Goal: Task Accomplishment & Management: Manage account settings

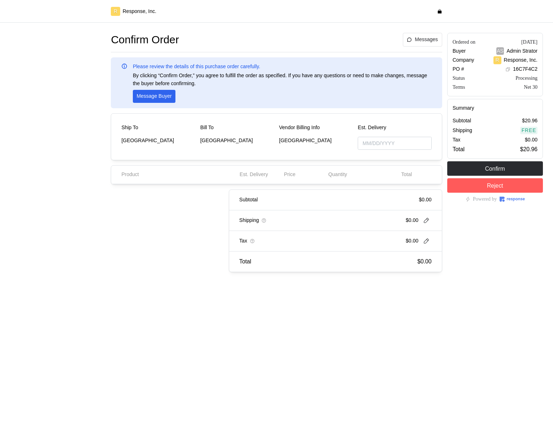
type input "[DATE]"
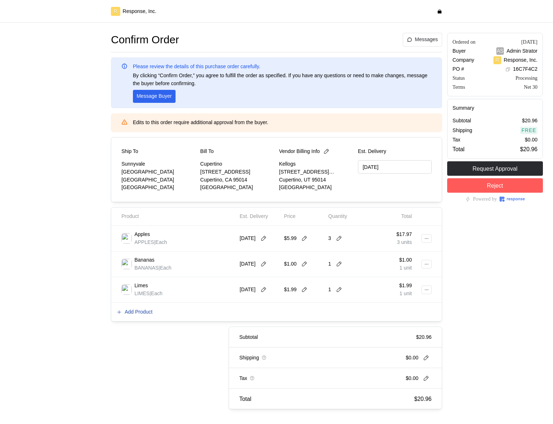
click at [132, 313] on p "Add Product" at bounding box center [139, 312] width 28 height 8
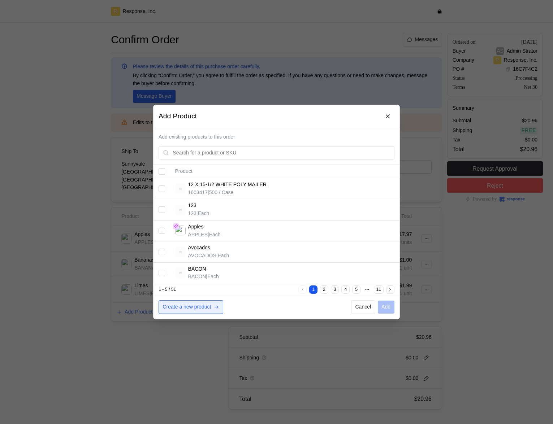
click at [196, 307] on p "Create a new product" at bounding box center [187, 307] width 48 height 8
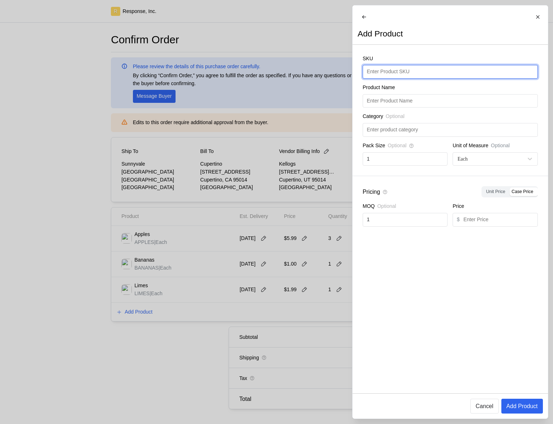
click at [426, 75] on input "text" at bounding box center [449, 71] width 167 height 13
type input "Limes"
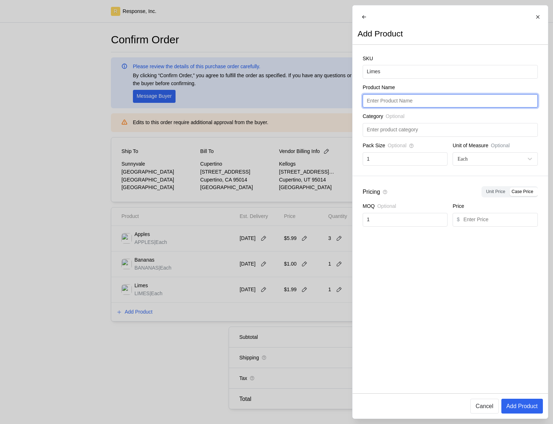
click at [403, 101] on input "text" at bounding box center [449, 101] width 167 height 13
type input "Limes"
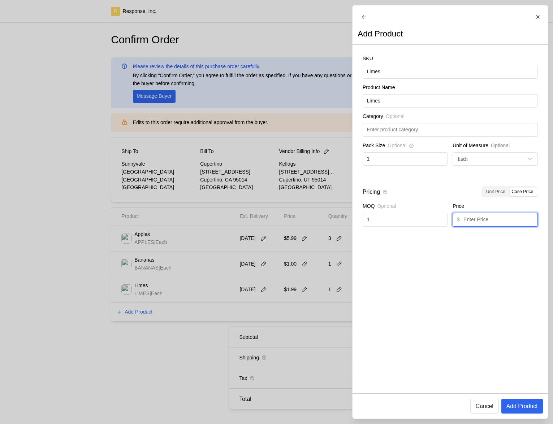
click at [473, 226] on input "text" at bounding box center [498, 219] width 70 height 13
type input "1"
click at [529, 408] on p "Add Product" at bounding box center [521, 406] width 31 height 9
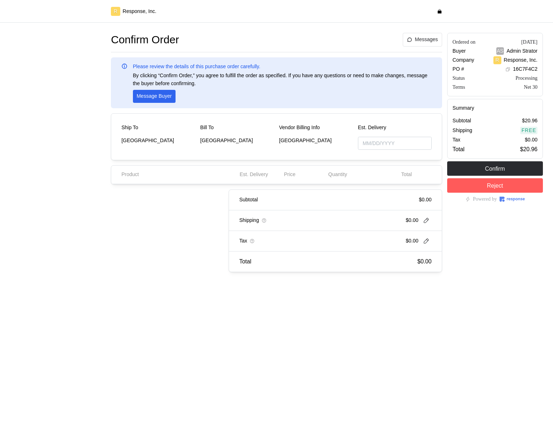
type input "[DATE]"
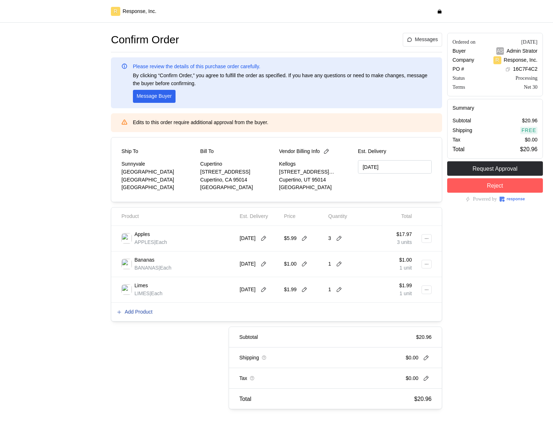
click at [141, 309] on p "Add Product" at bounding box center [139, 312] width 28 height 8
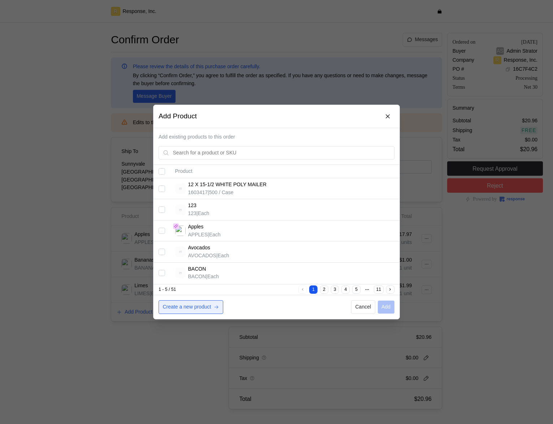
click at [200, 307] on p "Create a new product" at bounding box center [187, 307] width 48 height 8
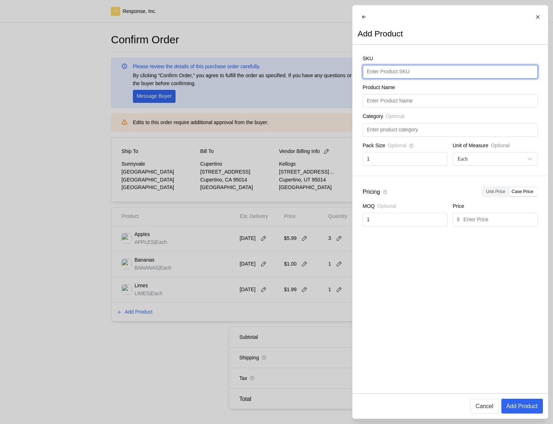
click at [414, 74] on input "text" at bounding box center [449, 71] width 167 height 13
type input "Limes"
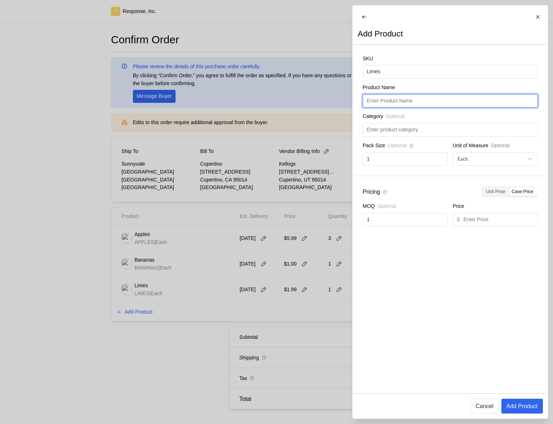
click at [414, 108] on input "text" at bounding box center [449, 101] width 167 height 13
type input "Limes"
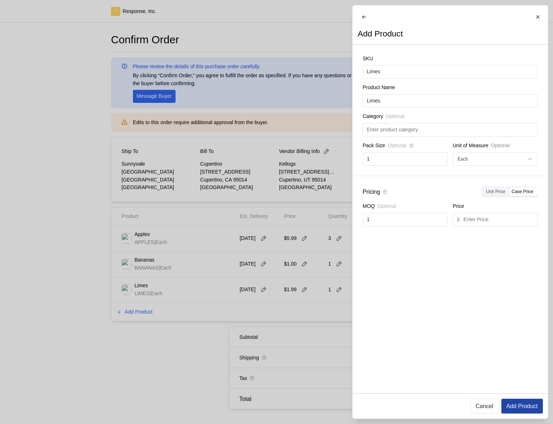
click at [523, 403] on p "Add Product" at bounding box center [521, 406] width 31 height 9
click at [487, 226] on input "text" at bounding box center [493, 219] width 61 height 13
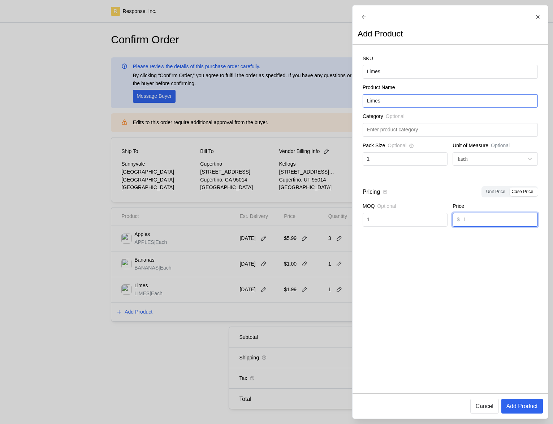
type input "1"
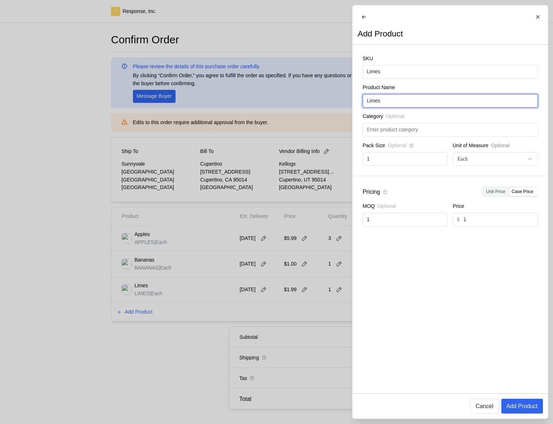
click at [440, 108] on input "Limes" at bounding box center [449, 101] width 167 height 13
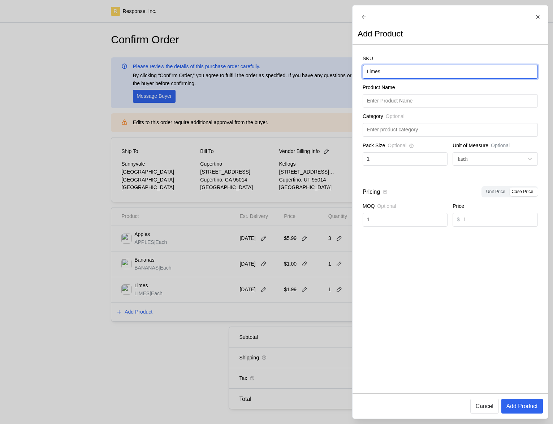
click at [418, 78] on input "Limes" at bounding box center [449, 71] width 167 height 13
type input "\"
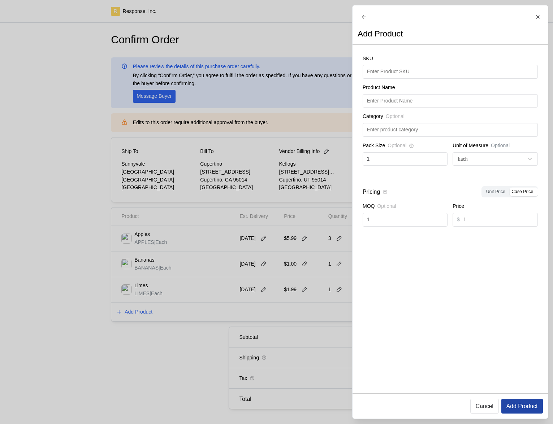
click at [520, 408] on p "Add Product" at bounding box center [521, 406] width 31 height 9
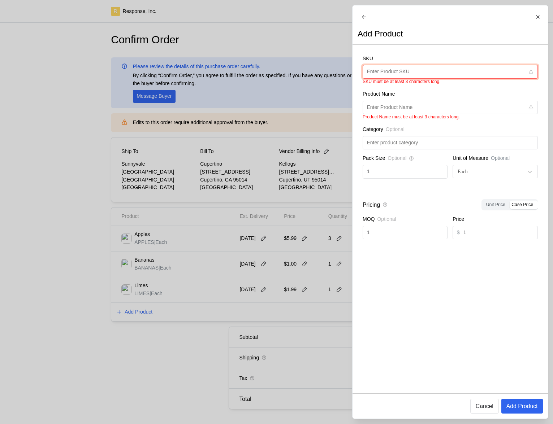
click at [438, 77] on input "text" at bounding box center [445, 71] width 158 height 13
type input "1"
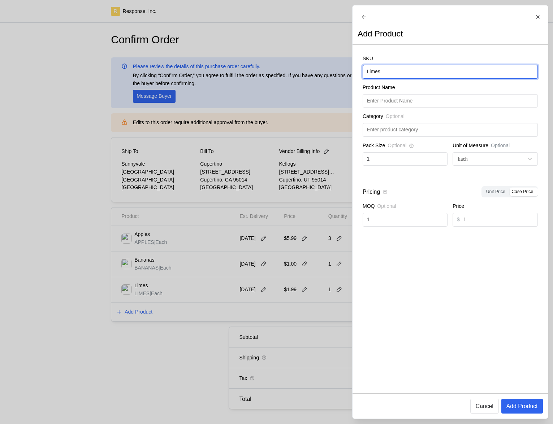
type input "Limes"
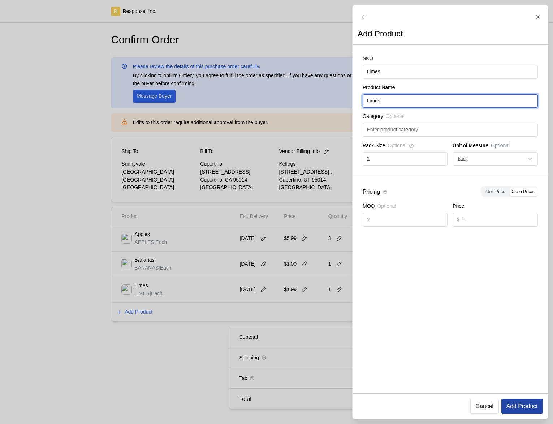
type input "Limes"
click at [528, 410] on p "Add Product" at bounding box center [521, 406] width 31 height 9
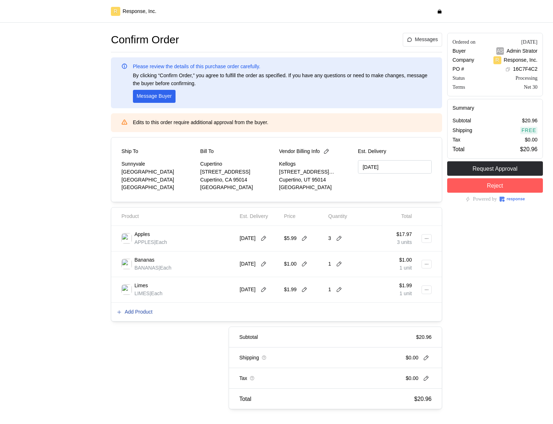
click at [139, 311] on p "Add Product" at bounding box center [139, 312] width 28 height 8
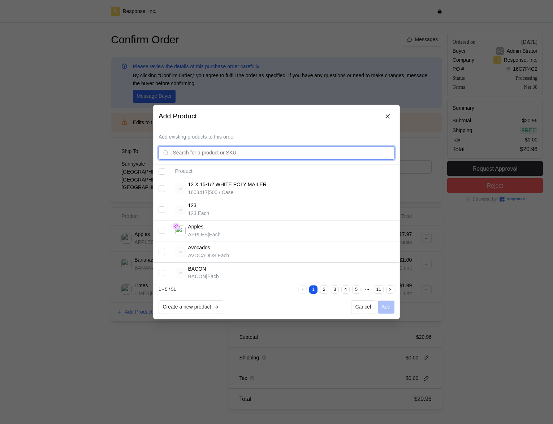
click at [299, 149] on input "text" at bounding box center [281, 153] width 217 height 13
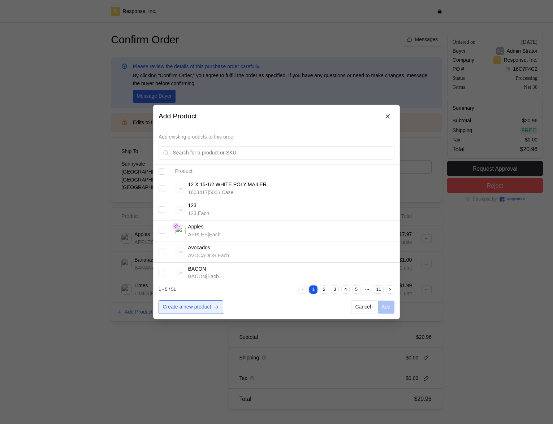
click at [186, 311] on p "Create a new product" at bounding box center [187, 307] width 48 height 8
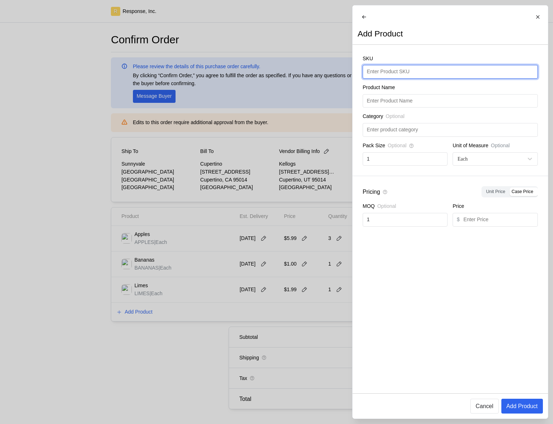
click at [404, 75] on input "text" at bounding box center [449, 71] width 167 height 13
type input "c"
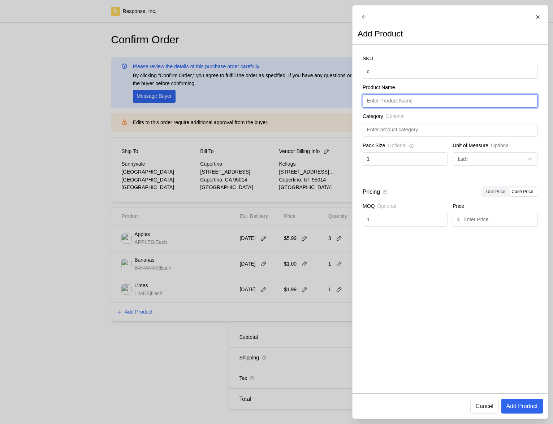
click at [409, 103] on input "text" at bounding box center [449, 101] width 167 height 13
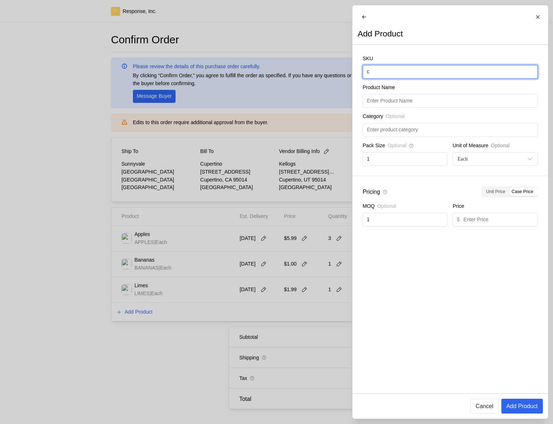
click at [407, 78] on input "c" at bounding box center [449, 71] width 167 height 13
type input "Limes"
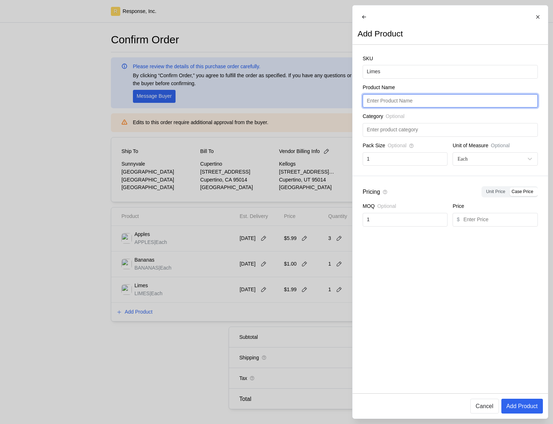
click at [409, 104] on input "text" at bounding box center [449, 101] width 167 height 13
paste input "Limes"
type input "Limes"
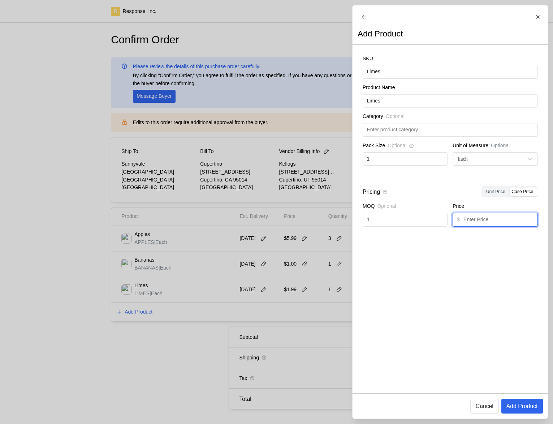
click at [496, 222] on input "text" at bounding box center [498, 219] width 70 height 13
type input "1"
click at [518, 403] on p "Add Product" at bounding box center [521, 406] width 31 height 9
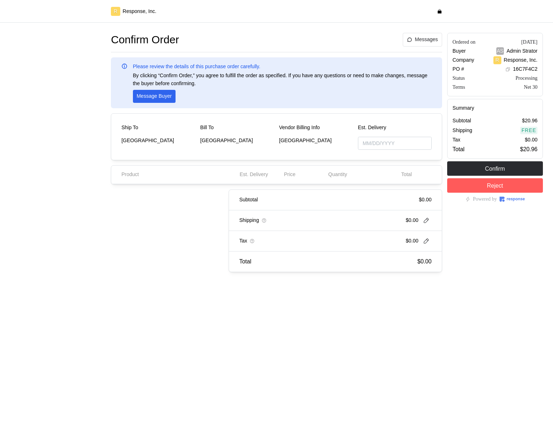
type input "[DATE]"
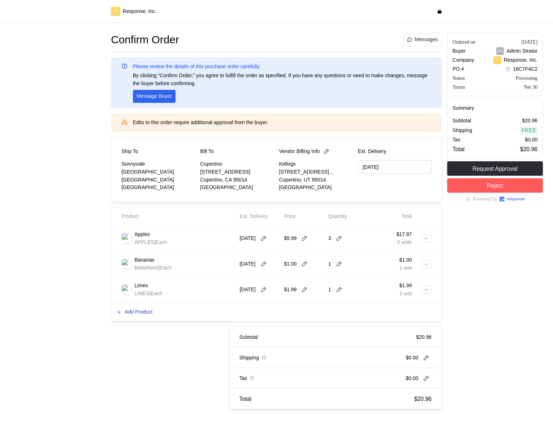
click at [147, 315] on p "Add Product" at bounding box center [139, 312] width 28 height 8
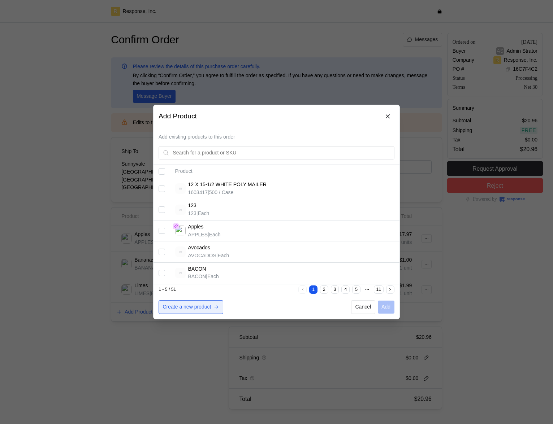
click at [209, 308] on p "Create a new product" at bounding box center [187, 307] width 48 height 8
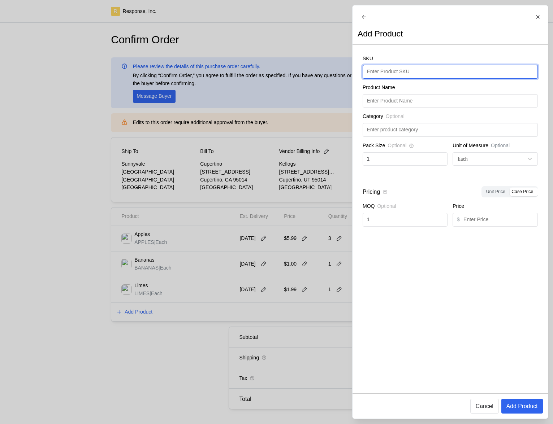
click at [437, 78] on input "text" at bounding box center [449, 71] width 167 height 13
type input "Limes"
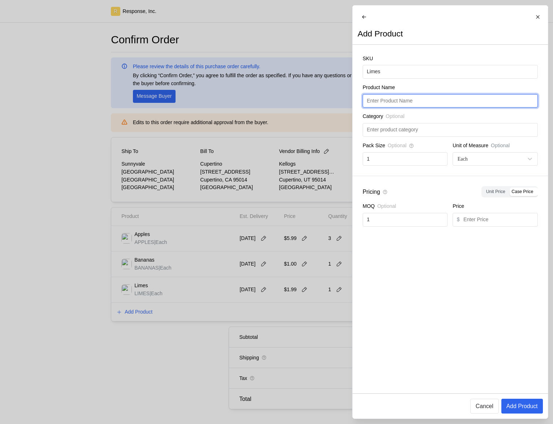
click at [432, 108] on input "text" at bounding box center [449, 101] width 167 height 13
paste input "Limes"
type input "Limes"
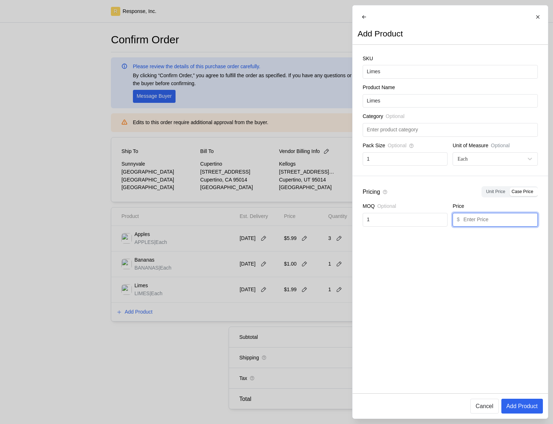
click at [496, 226] on input "text" at bounding box center [498, 219] width 70 height 13
type input "`"
type input "1"
click at [532, 411] on p "Add Product" at bounding box center [521, 406] width 31 height 9
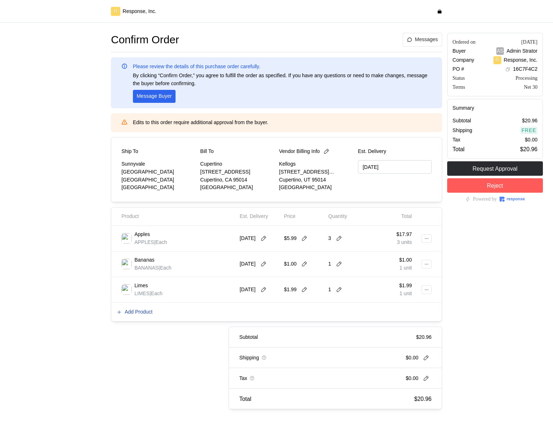
click at [146, 311] on p "Add Product" at bounding box center [139, 312] width 28 height 8
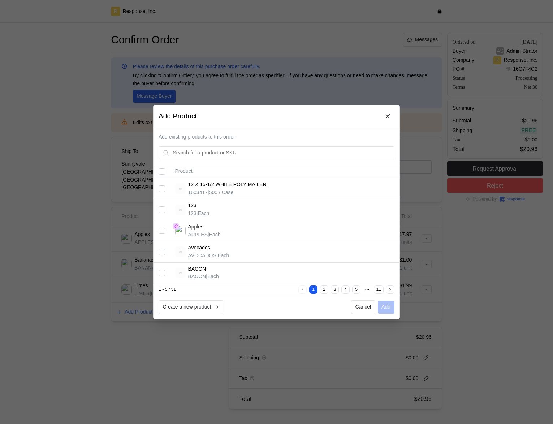
click at [187, 314] on div "Create a new product Cancel Add" at bounding box center [276, 307] width 246 height 24
click at [188, 309] on p "Create a new product" at bounding box center [187, 307] width 48 height 8
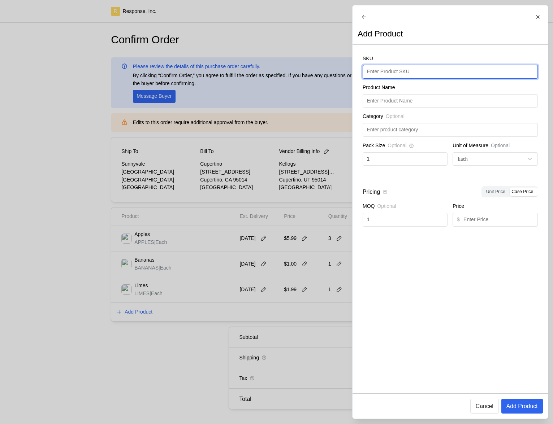
click at [413, 72] on input "text" at bounding box center [449, 71] width 167 height 13
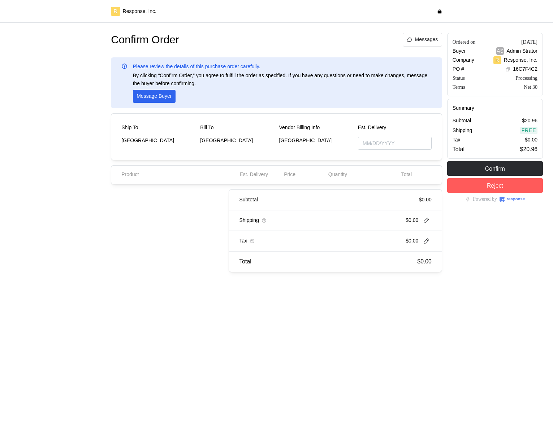
type input "[DATE]"
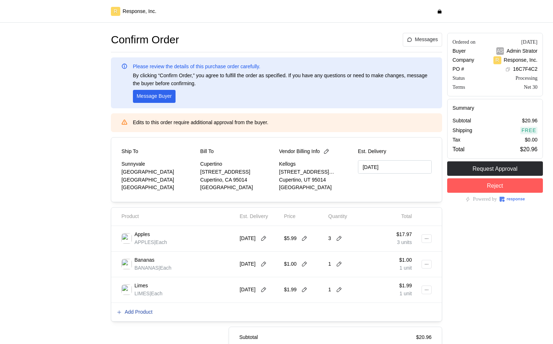
click at [151, 313] on p "Add Product" at bounding box center [139, 312] width 28 height 8
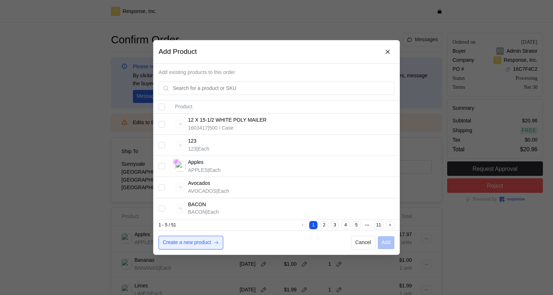
click at [214, 244] on button "Create a new product" at bounding box center [191, 243] width 65 height 14
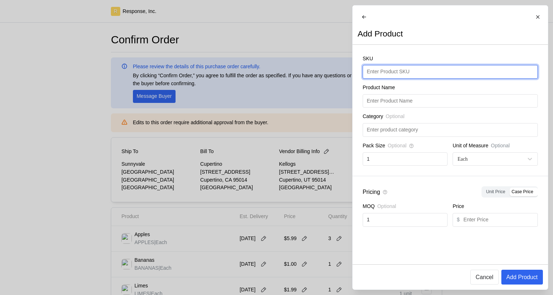
click at [447, 75] on input "text" at bounding box center [449, 71] width 167 height 13
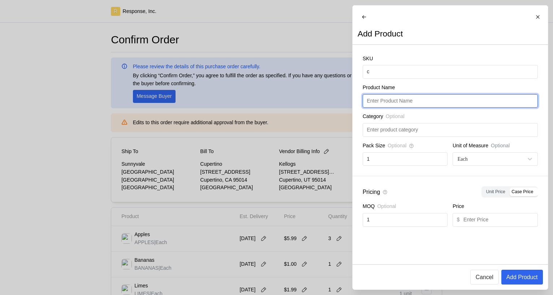
click at [426, 102] on input "text" at bounding box center [449, 101] width 167 height 13
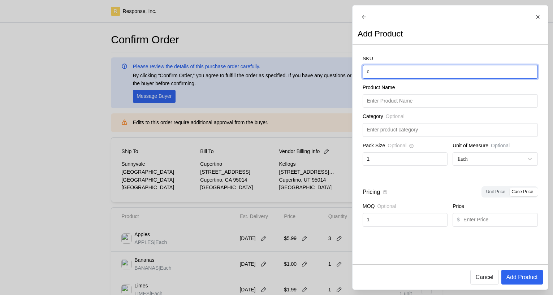
click at [396, 78] on input "c" at bounding box center [449, 71] width 167 height 13
type input "Limes"
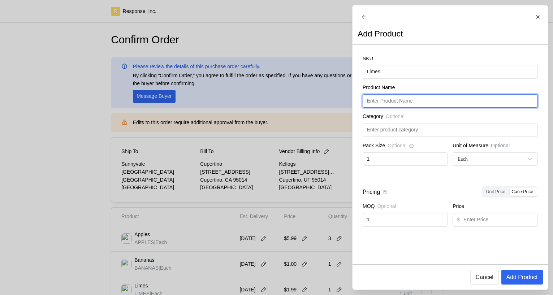
click at [408, 107] on input "text" at bounding box center [449, 101] width 167 height 13
paste input "Limes"
type input "Limes"
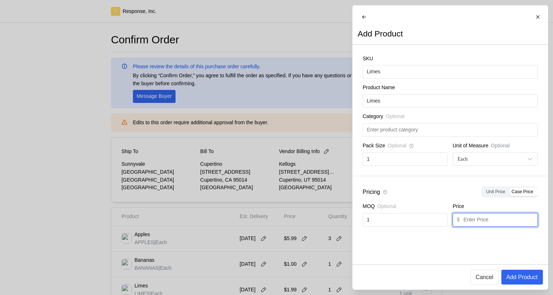
click at [490, 226] on input "text" at bounding box center [498, 219] width 70 height 13
type input "1"
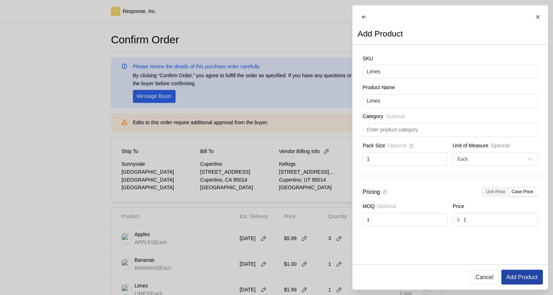
click at [521, 278] on p "Add Product" at bounding box center [521, 277] width 31 height 9
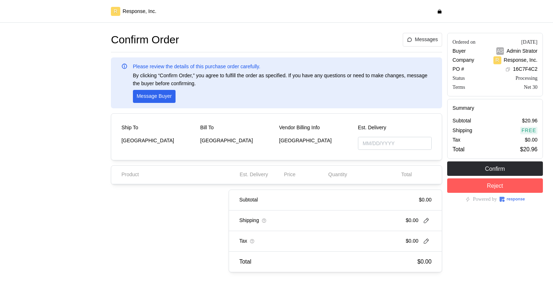
type input "[DATE]"
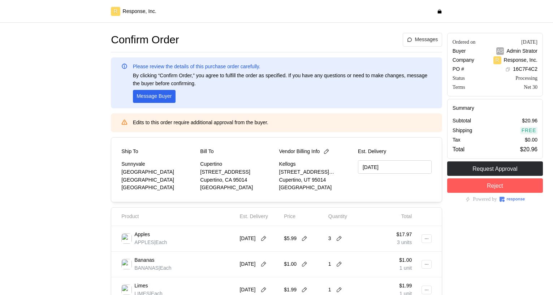
scroll to position [101, 0]
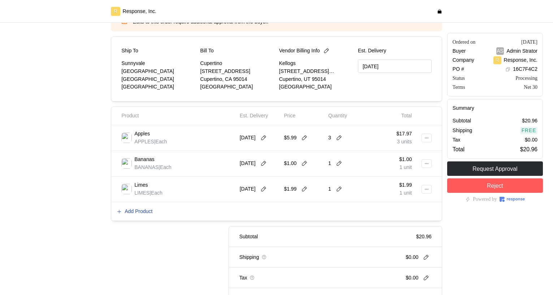
click at [134, 210] on p "Add Product" at bounding box center [139, 212] width 28 height 8
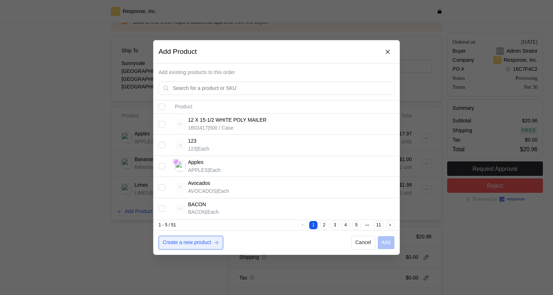
click at [190, 242] on p "Create a new product" at bounding box center [187, 243] width 48 height 8
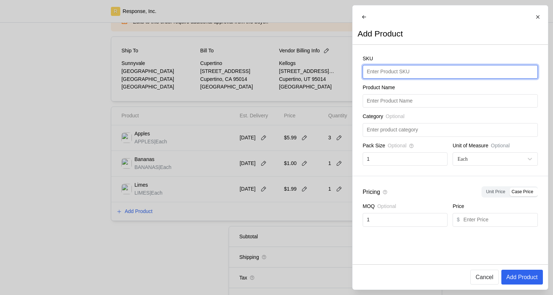
click at [396, 72] on input "text" at bounding box center [449, 71] width 167 height 13
type input "Limes"
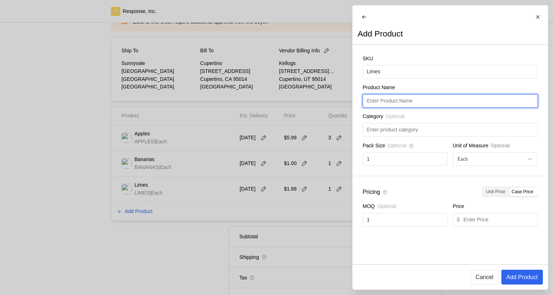
click at [435, 104] on input "text" at bounding box center [449, 101] width 167 height 13
paste input "Limes"
type input "Limes"
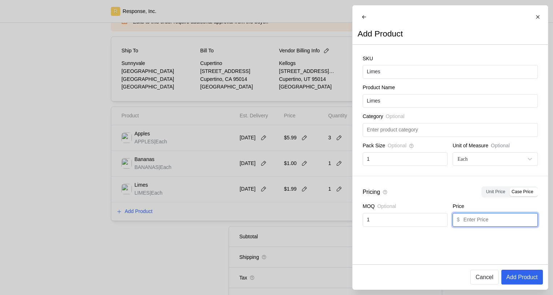
click at [489, 223] on input "text" at bounding box center [498, 219] width 70 height 13
type input "1"
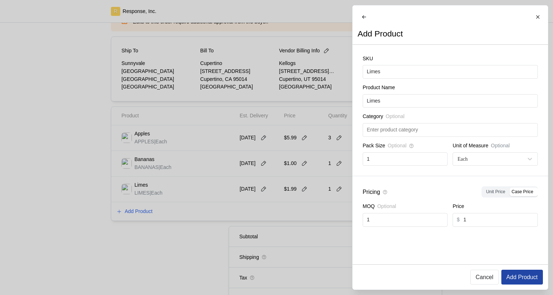
click at [515, 277] on p "Add Product" at bounding box center [521, 277] width 31 height 9
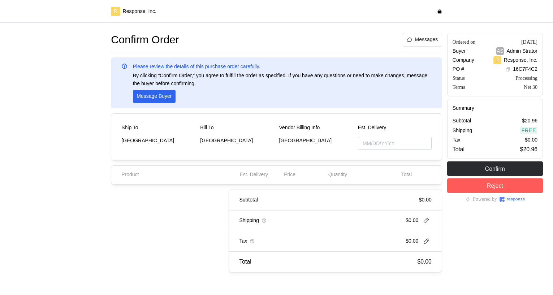
type input "[DATE]"
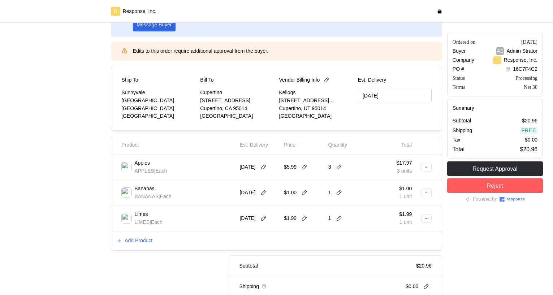
scroll to position [76, 0]
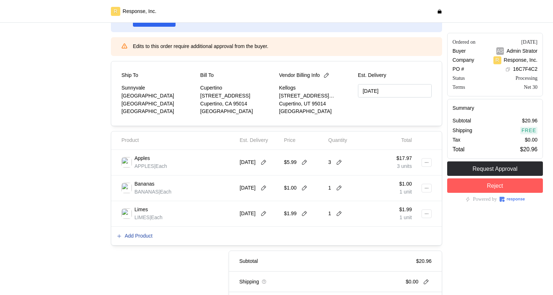
click at [141, 235] on p "Add Product" at bounding box center [139, 236] width 28 height 8
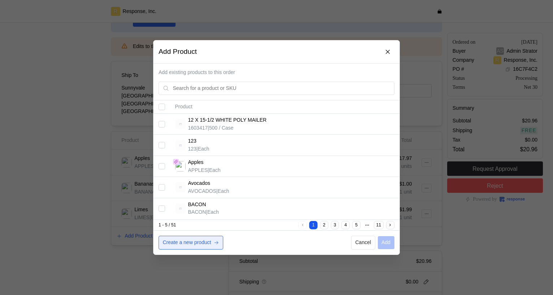
click at [189, 244] on p "Create a new product" at bounding box center [187, 243] width 48 height 8
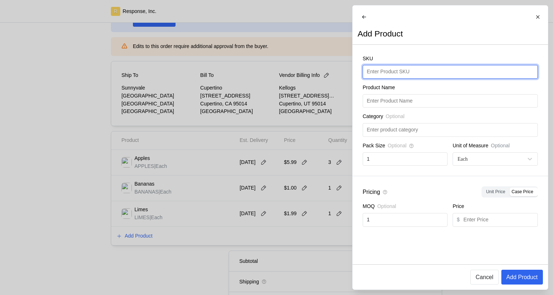
click at [411, 77] on input "text" at bounding box center [449, 71] width 167 height 13
type input "Limes"
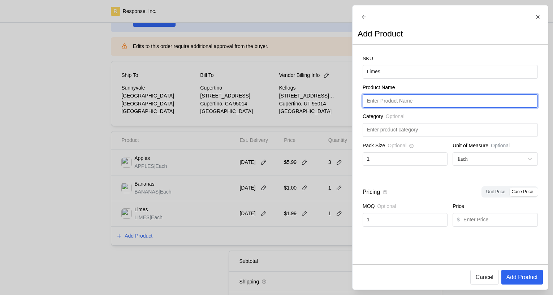
click at [409, 108] on input "text" at bounding box center [449, 101] width 167 height 13
paste input "Limes"
type input "Limes"
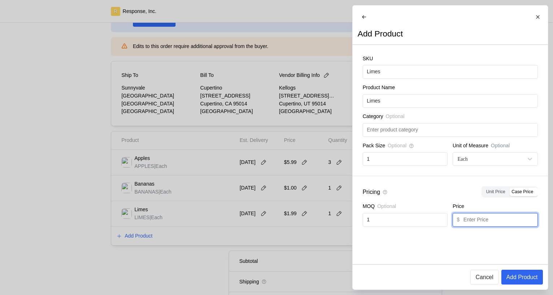
click at [500, 221] on input "text" at bounding box center [498, 219] width 70 height 13
type input "1"
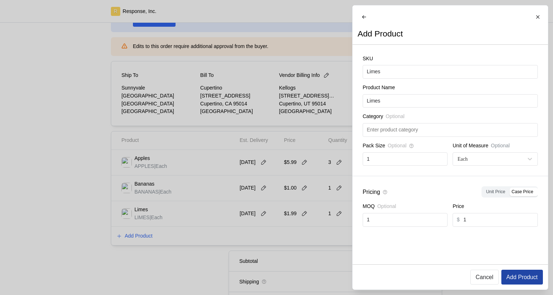
click at [524, 278] on p "Add Product" at bounding box center [521, 277] width 31 height 9
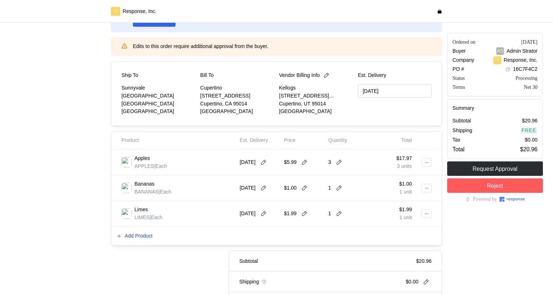
click at [151, 238] on p "Add Product" at bounding box center [139, 236] width 28 height 8
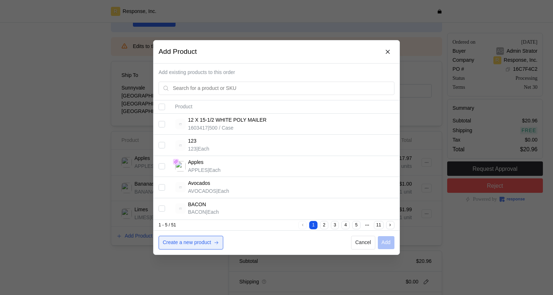
click at [197, 242] on p "Create a new product" at bounding box center [187, 243] width 48 height 8
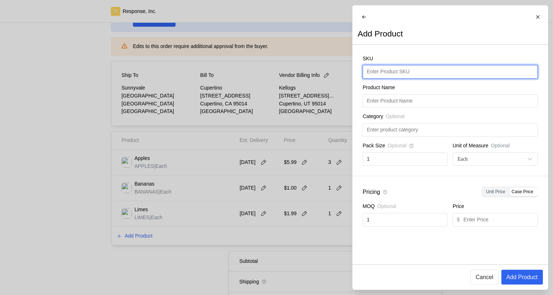
click at [386, 78] on input "text" at bounding box center [449, 71] width 167 height 13
type input "Limes"
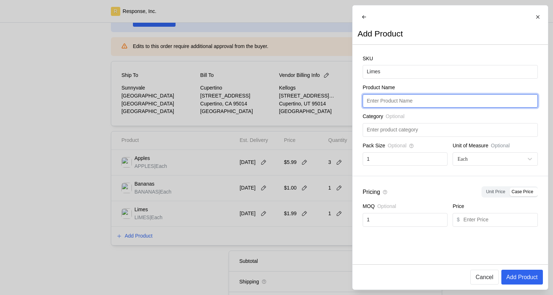
click at [400, 108] on input "text" at bounding box center [449, 101] width 167 height 13
paste input "Limes"
type input "Limes"
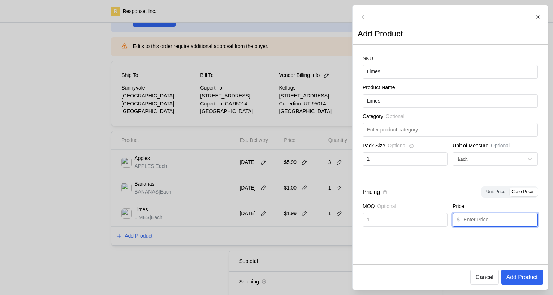
click at [479, 225] on input "text" at bounding box center [498, 219] width 70 height 13
type input "1"
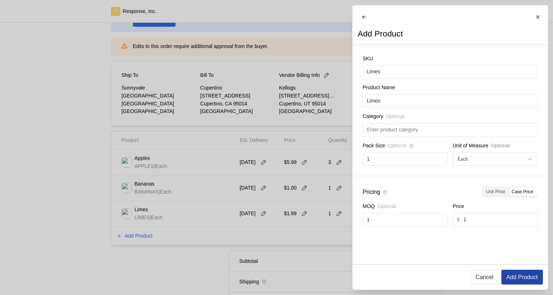
click at [525, 278] on p "Add Product" at bounding box center [521, 277] width 31 height 9
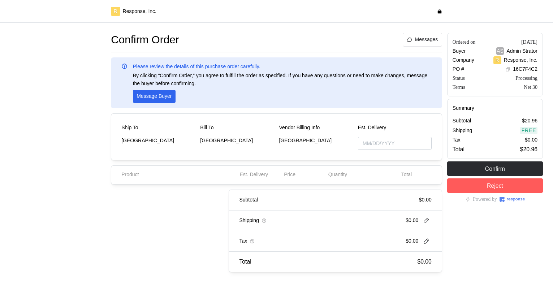
type input "[DATE]"
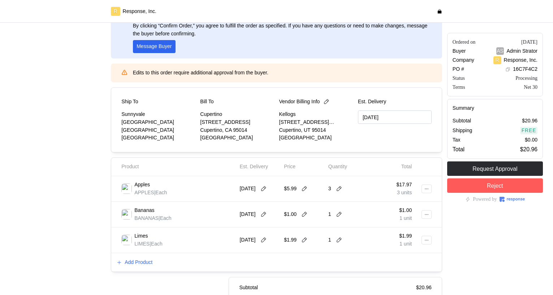
scroll to position [56, 0]
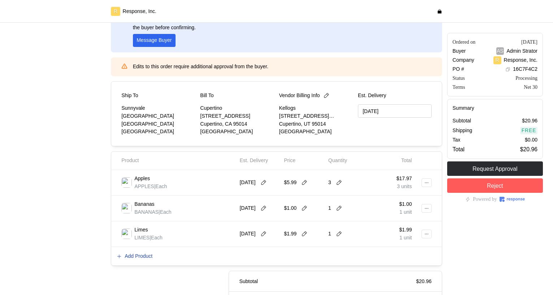
click at [150, 257] on p "Add Product" at bounding box center [139, 256] width 28 height 8
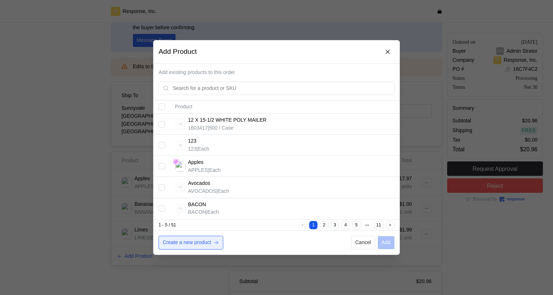
click at [174, 243] on p "Create a new product" at bounding box center [187, 243] width 48 height 8
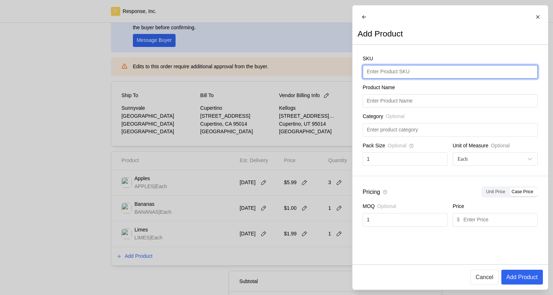
click at [431, 74] on input "text" at bounding box center [449, 71] width 167 height 13
type input "Limes"
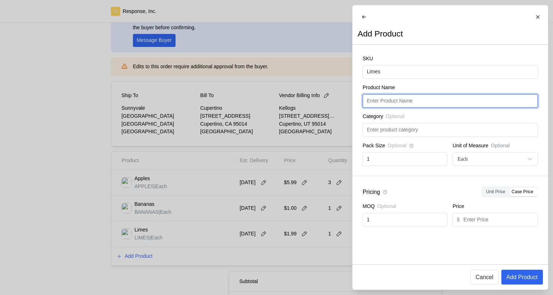
click at [403, 108] on input "text" at bounding box center [449, 101] width 167 height 13
paste input "Limes"
type input "Limes"
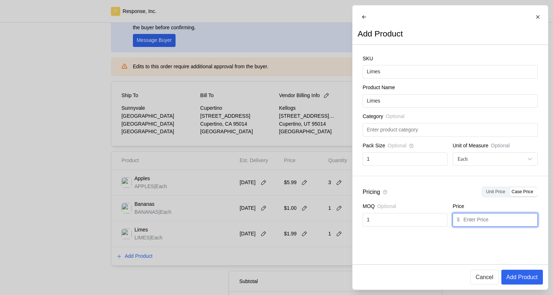
click at [495, 226] on input "text" at bounding box center [498, 219] width 70 height 13
type input "1"
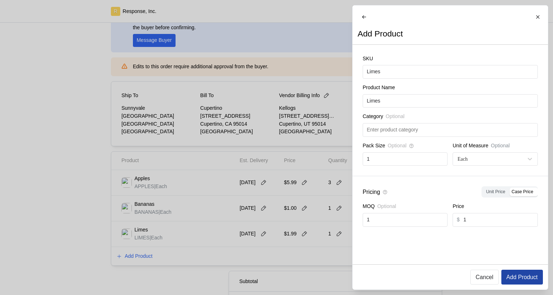
click at [519, 281] on p "Add Product" at bounding box center [521, 277] width 31 height 9
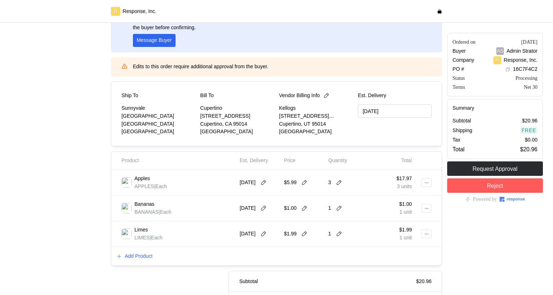
click at [168, 117] on p "[GEOGRAPHIC_DATA]" at bounding box center [158, 116] width 74 height 8
click at [149, 254] on p "Add Product" at bounding box center [139, 256] width 28 height 8
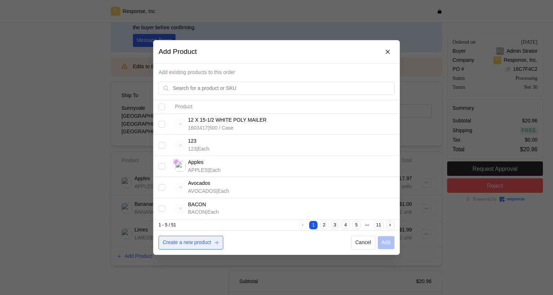
click at [195, 240] on p "Create a new product" at bounding box center [187, 243] width 48 height 8
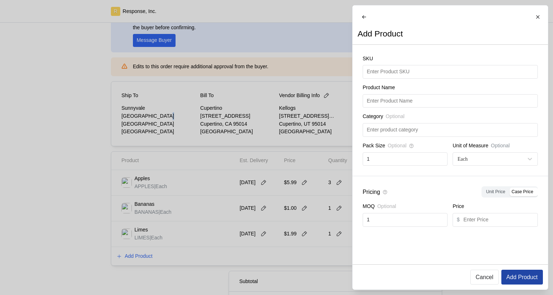
click at [515, 271] on button "Add Product" at bounding box center [522, 277] width 42 height 15
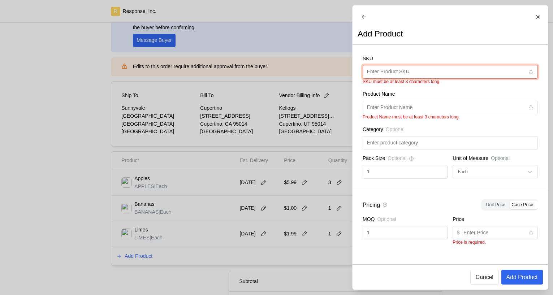
click at [439, 74] on input "text" at bounding box center [445, 71] width 158 height 13
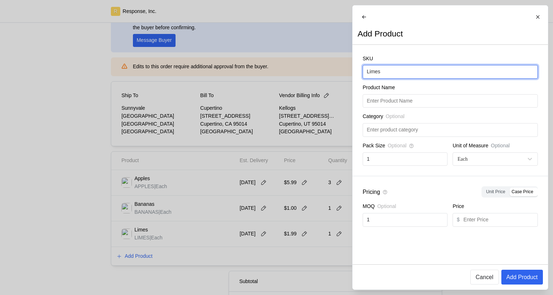
type input "Limes"
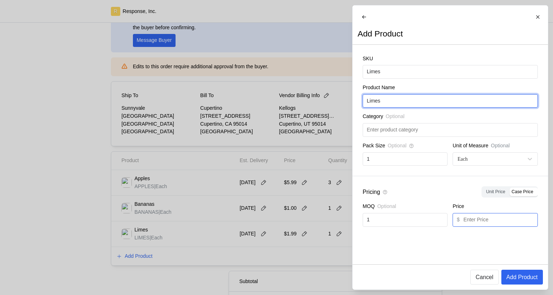
type input "Limes"
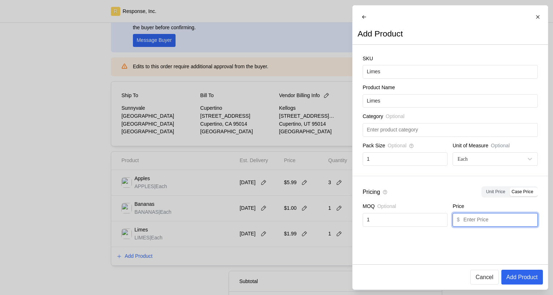
click at [521, 226] on input "text" at bounding box center [498, 219] width 70 height 13
type input "1"
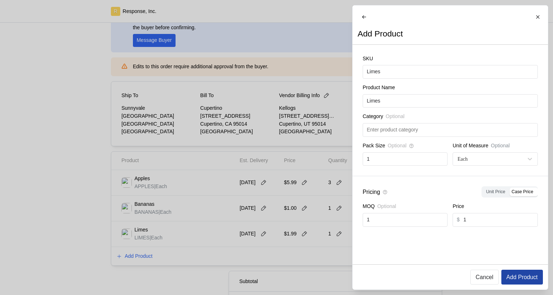
click at [518, 275] on p "Add Product" at bounding box center [521, 277] width 31 height 9
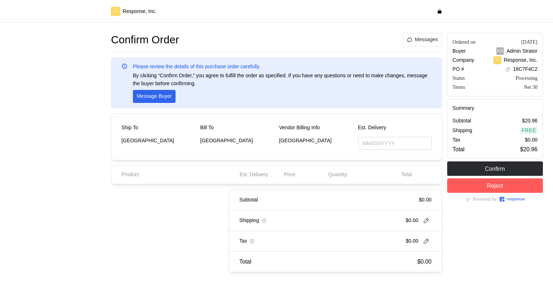
type input "[DATE]"
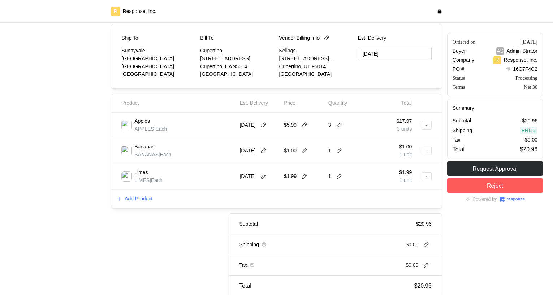
scroll to position [121, 0]
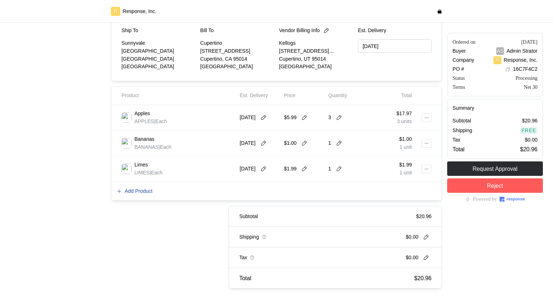
click at [141, 192] on p "Add Product" at bounding box center [139, 191] width 28 height 8
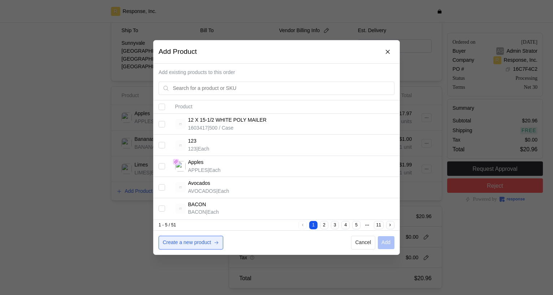
click at [192, 240] on p "Create a new product" at bounding box center [187, 243] width 48 height 8
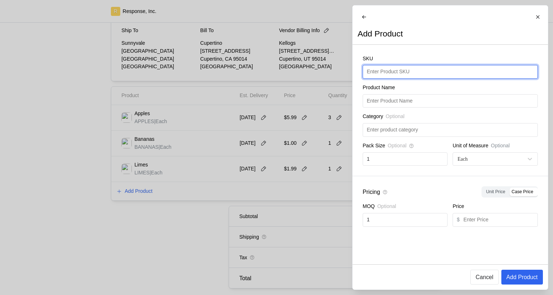
click at [395, 78] on input "text" at bounding box center [449, 71] width 167 height 13
type input "Limes"
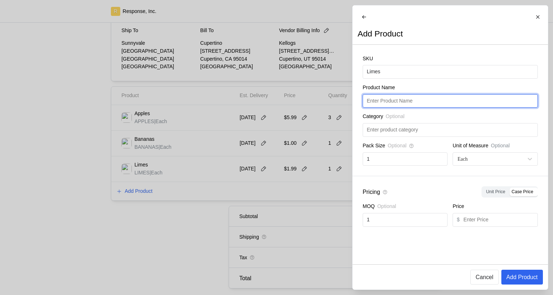
click at [433, 105] on input "text" at bounding box center [449, 101] width 167 height 13
paste input "Limes"
type input "Limes"
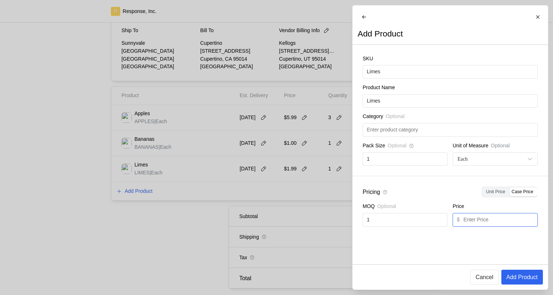
click at [489, 218] on div "$" at bounding box center [494, 220] width 85 height 14
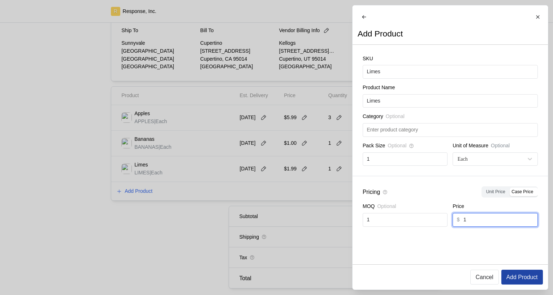
type input "1"
click at [517, 279] on p "Add Product" at bounding box center [521, 277] width 31 height 9
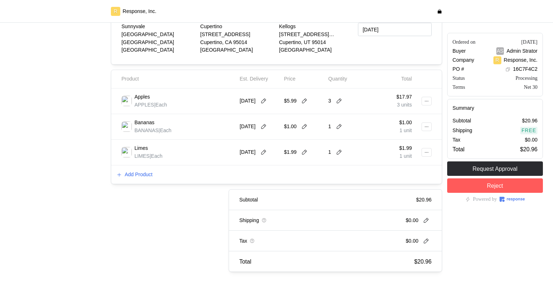
scroll to position [153, 0]
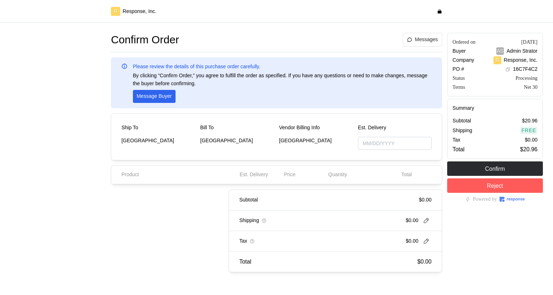
type input "[DATE]"
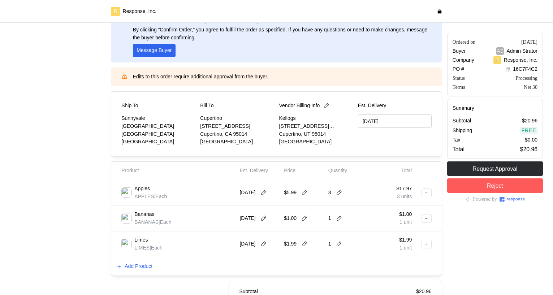
scroll to position [61, 0]
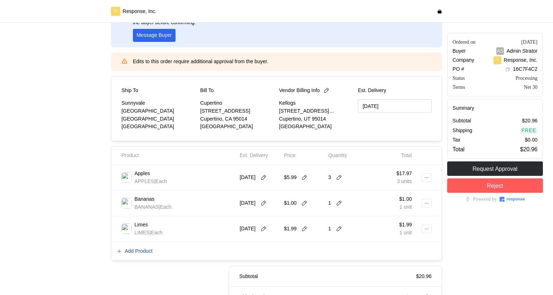
click at [136, 248] on p "Add Product" at bounding box center [139, 251] width 28 height 8
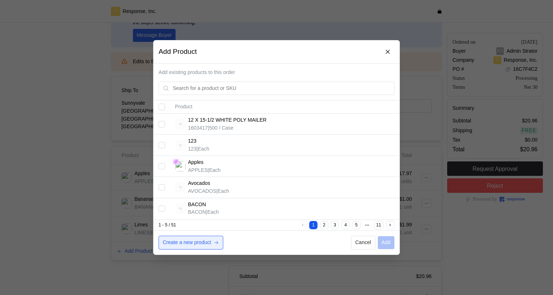
click at [197, 241] on p "Create a new product" at bounding box center [187, 243] width 48 height 8
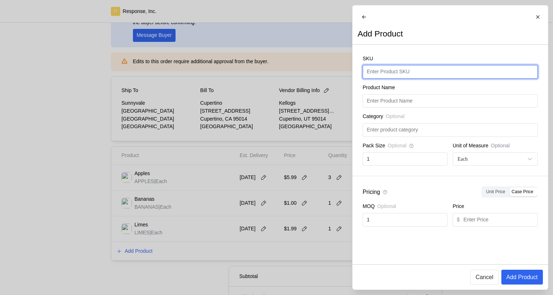
click at [382, 78] on input "text" at bounding box center [449, 71] width 167 height 13
type input "Limes"
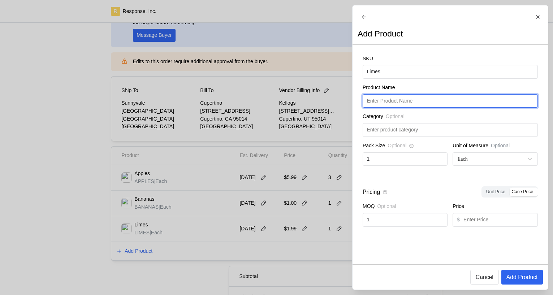
click at [430, 103] on input "text" at bounding box center [449, 101] width 167 height 13
paste input "Limes"
type input "Limes"
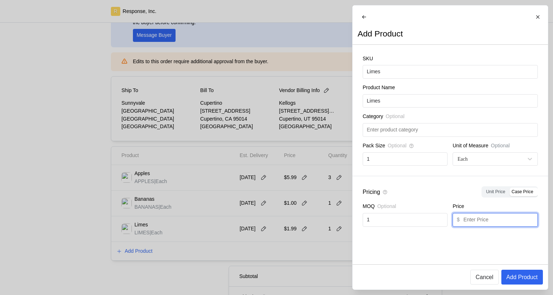
click at [481, 225] on input "text" at bounding box center [498, 219] width 70 height 13
type input "1"
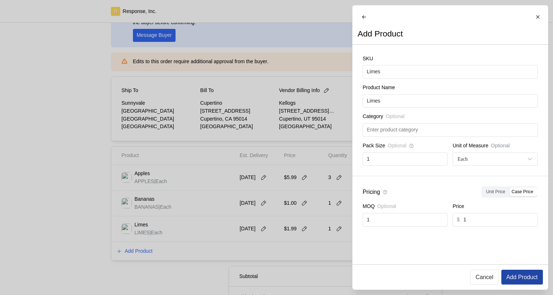
click at [525, 280] on p "Add Product" at bounding box center [521, 277] width 31 height 9
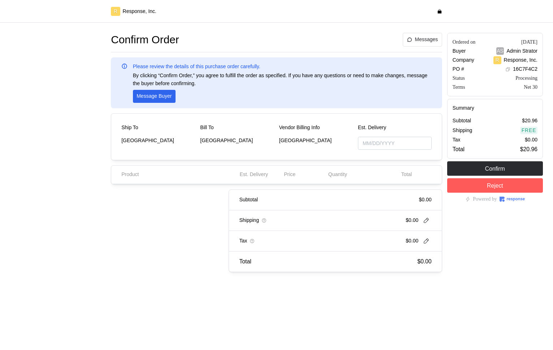
type input "[DATE]"
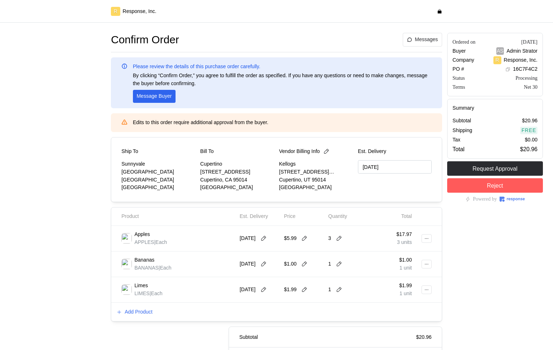
scroll to position [25, 0]
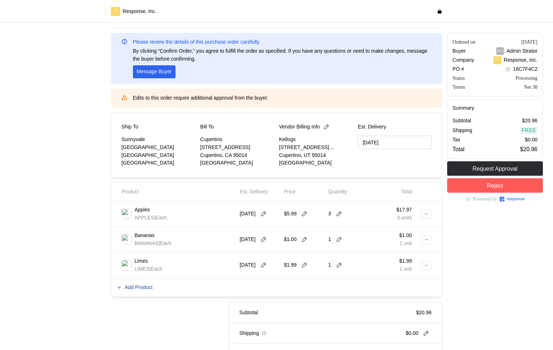
click at [133, 288] on p "Add Product" at bounding box center [139, 288] width 28 height 8
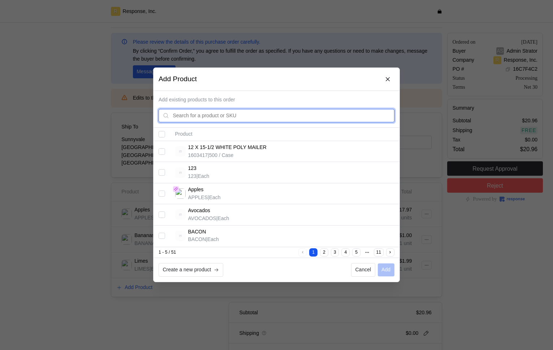
click at [336, 113] on input "text" at bounding box center [281, 115] width 217 height 13
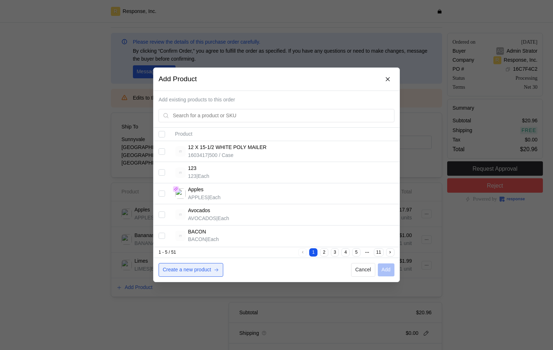
click at [210, 267] on p "Create a new product" at bounding box center [187, 270] width 48 height 8
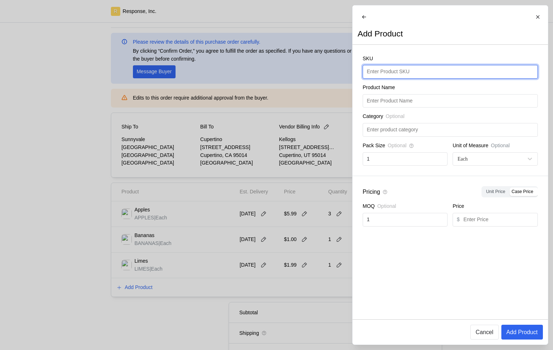
click at [407, 78] on input "text" at bounding box center [449, 71] width 167 height 13
type input "Limes"
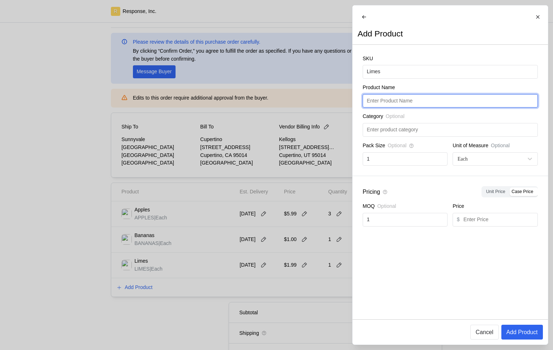
click at [425, 108] on input "text" at bounding box center [449, 101] width 167 height 13
paste input "Limes"
type input "Limes"
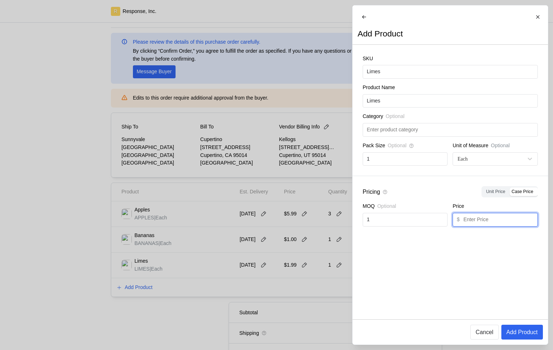
click at [477, 224] on input "text" at bounding box center [498, 219] width 70 height 13
type input "1"
click at [512, 295] on button "Add Product" at bounding box center [522, 332] width 42 height 15
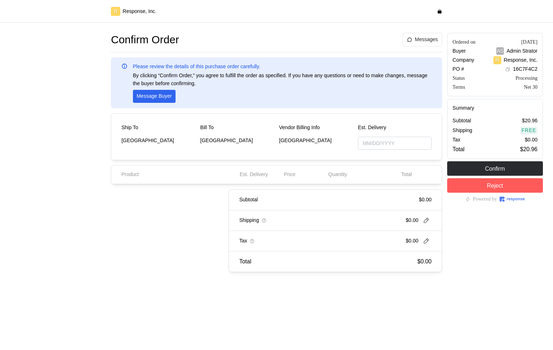
type input "[DATE]"
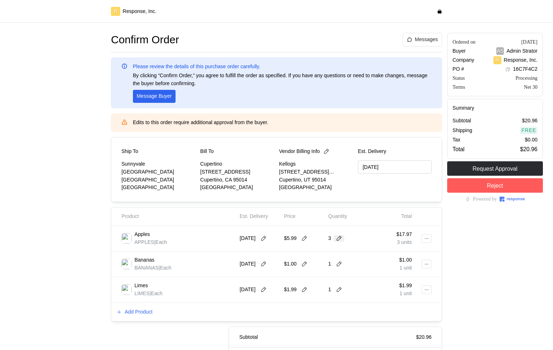
click at [339, 238] on icon at bounding box center [339, 238] width 6 height 6
click at [345, 268] on div "4 $23.96" at bounding box center [366, 269] width 65 height 8
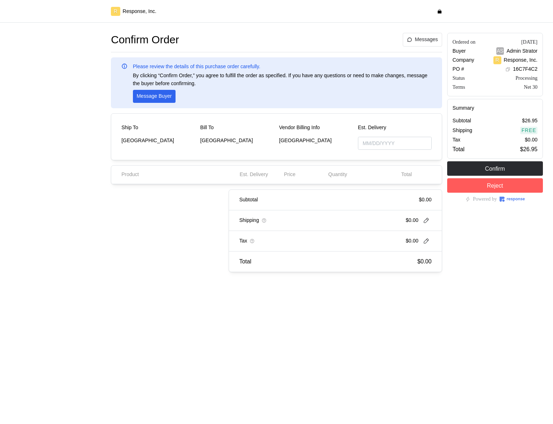
type input "[DATE]"
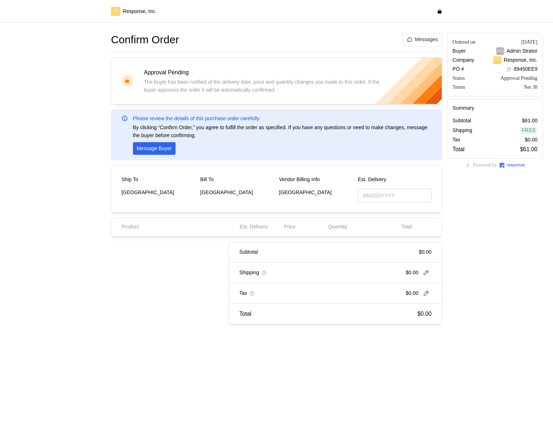
type input "[DATE]"
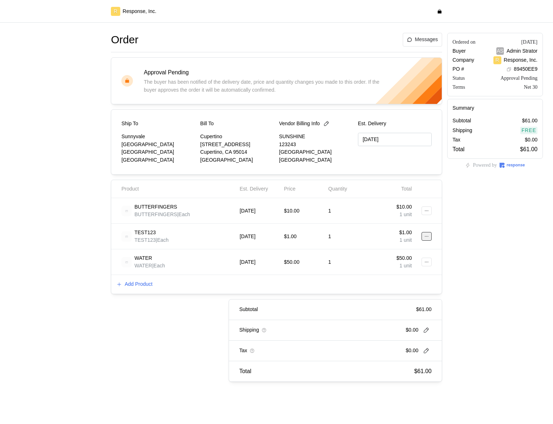
click at [424, 234] on icon at bounding box center [426, 236] width 5 height 5
click at [392, 264] on p "Delete" at bounding box center [403, 265] width 46 height 8
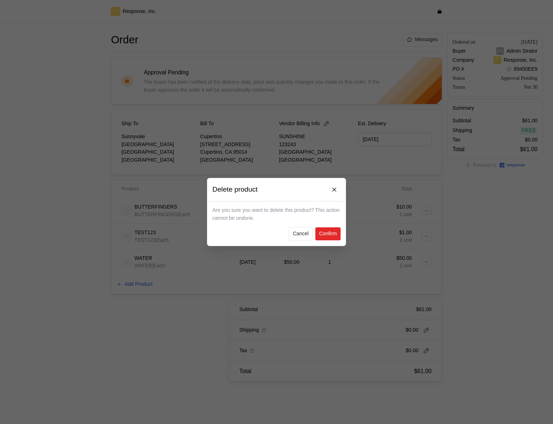
click at [329, 231] on p "Confirm" at bounding box center [328, 234] width 18 height 8
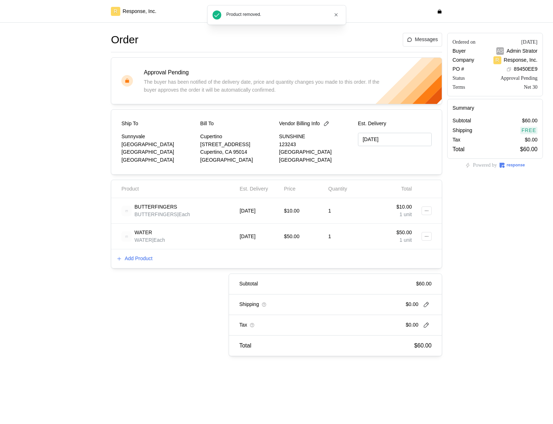
click at [420, 239] on div at bounding box center [424, 236] width 15 height 15
click at [427, 232] on button at bounding box center [426, 236] width 10 height 9
click at [414, 262] on p "Delete" at bounding box center [403, 265] width 46 height 8
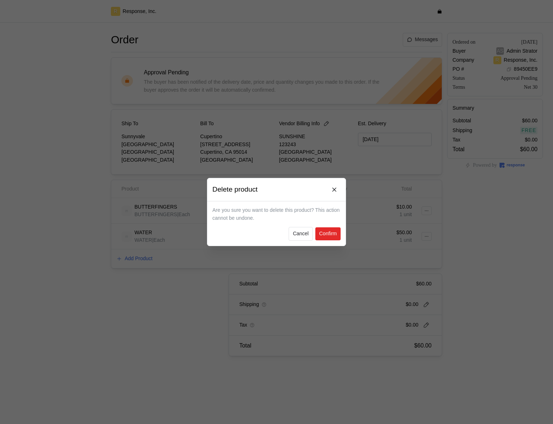
click at [326, 234] on p "Confirm" at bounding box center [328, 234] width 18 height 8
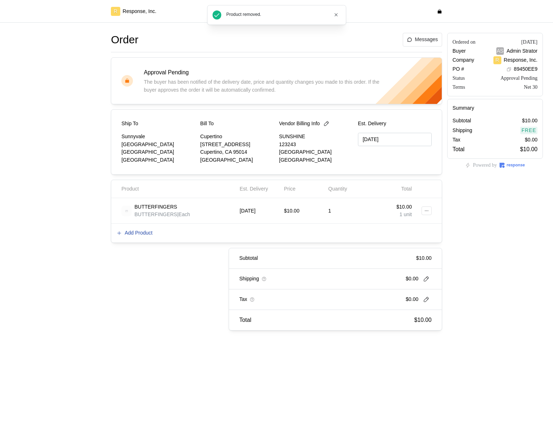
click at [143, 233] on p "Add Product" at bounding box center [139, 233] width 28 height 8
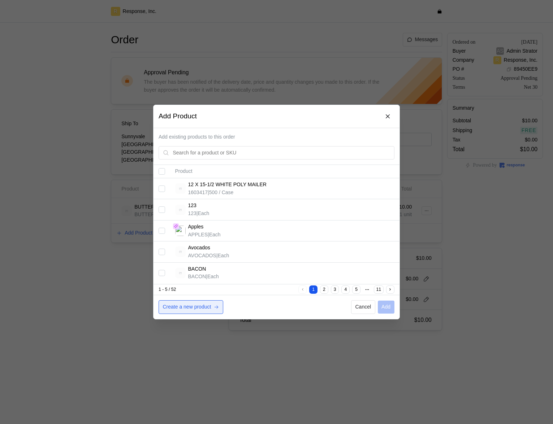
click at [191, 311] on p "Create a new product" at bounding box center [187, 307] width 48 height 8
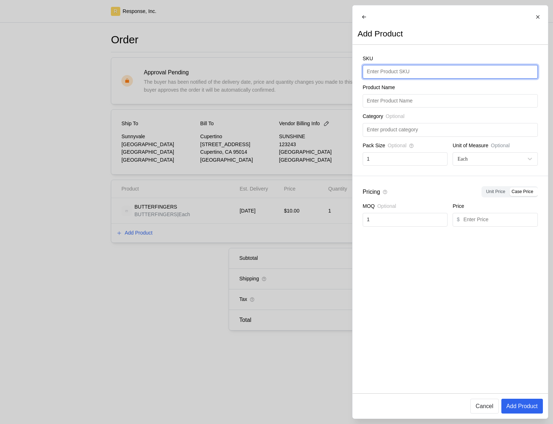
click at [397, 75] on input "text" at bounding box center [449, 71] width 167 height 13
type input "Limes"
click at [137, 244] on div at bounding box center [276, 212] width 553 height 424
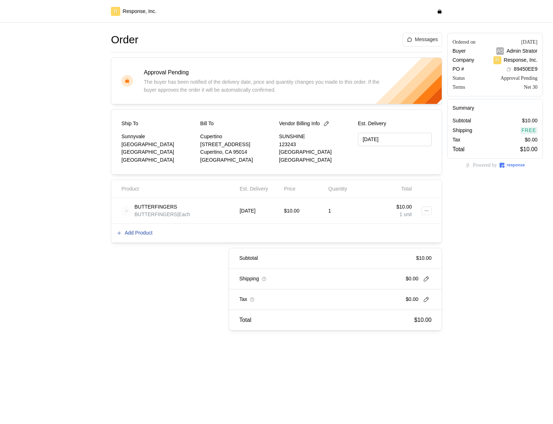
click at [137, 232] on p "Add Product" at bounding box center [139, 233] width 28 height 8
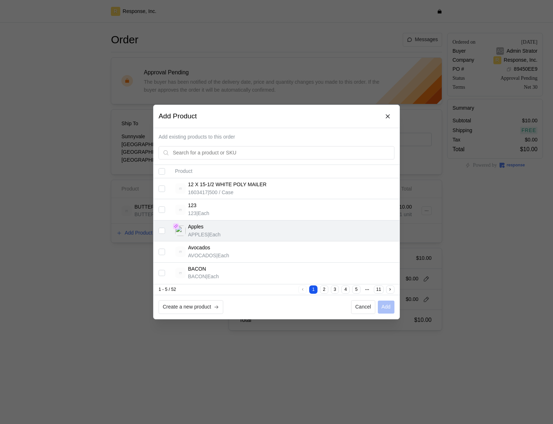
click at [162, 229] on input "Select record 3" at bounding box center [162, 231] width 6 height 6
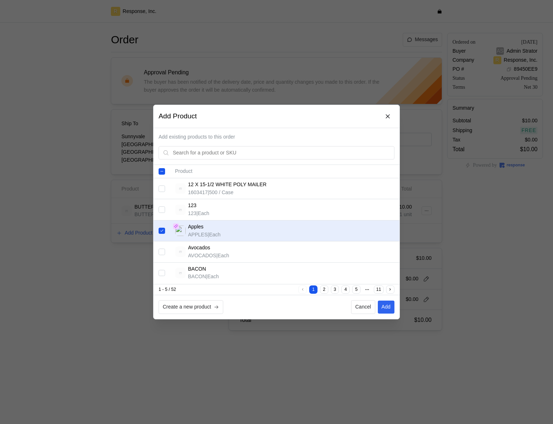
click at [384, 298] on div "Create a new product Cancel Add" at bounding box center [276, 307] width 246 height 24
click at [385, 307] on p "Add" at bounding box center [385, 307] width 9 height 8
checkbox input "false"
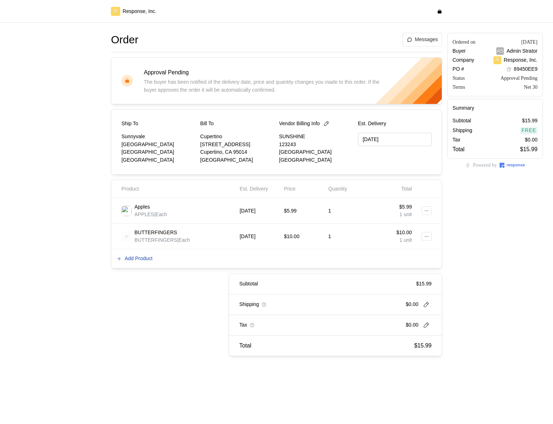
click at [146, 258] on p "Add Product" at bounding box center [139, 259] width 28 height 8
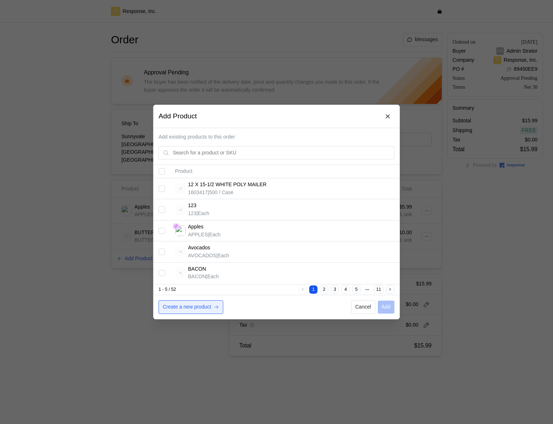
click at [203, 303] on p "Create a new product" at bounding box center [187, 307] width 48 height 8
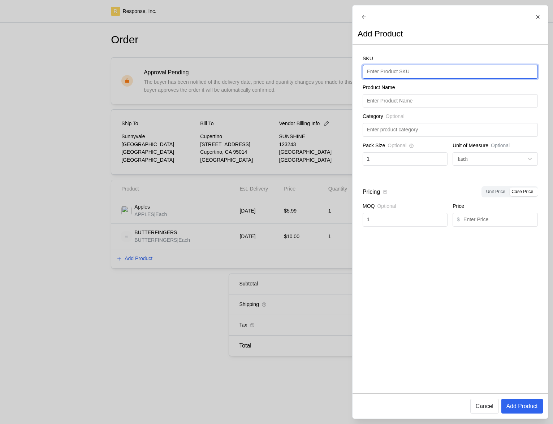
click at [396, 78] on input "text" at bounding box center [449, 71] width 167 height 13
type input "L"
type input "Gum"
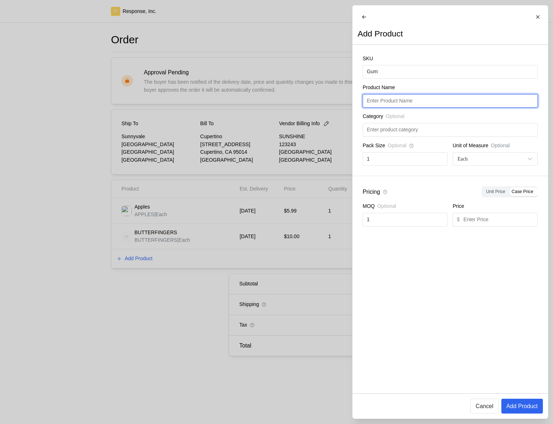
click at [397, 102] on input "text" at bounding box center [449, 101] width 167 height 13
paste input "Gum"
type input "Gum"
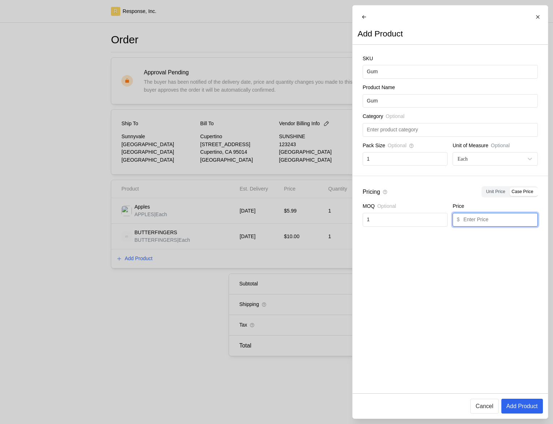
click at [475, 226] on input "text" at bounding box center [498, 219] width 70 height 13
type input "2.99"
click at [521, 408] on p "Add Product" at bounding box center [521, 406] width 31 height 9
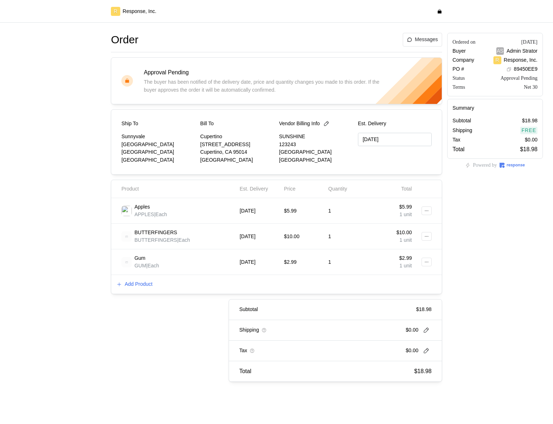
click at [324, 262] on div "$2.99" at bounding box center [303, 262] width 44 height 20
drag, startPoint x: 149, startPoint y: 267, endPoint x: 274, endPoint y: 266, distance: 124.9
click at [274, 267] on div "Gum GUM | Each 10/31/25 $2.99 1 $2.99 1 unit" at bounding box center [276, 262] width 315 height 20
click at [300, 255] on div "$2.99" at bounding box center [303, 262] width 39 height 15
drag, startPoint x: 220, startPoint y: 230, endPoint x: 308, endPoint y: 230, distance: 88.1
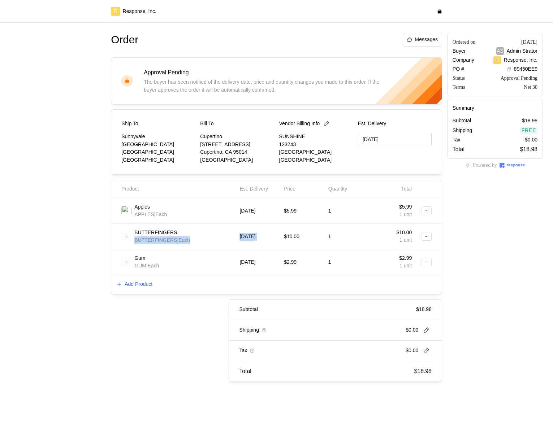
click at [308, 230] on div "BUTTERFINGERS BUTTERFINGERS | Each 10/31/25 $10.00 1 $10.00 1 unit" at bounding box center [276, 236] width 315 height 20
click at [308, 230] on div "$10.00" at bounding box center [303, 236] width 39 height 15
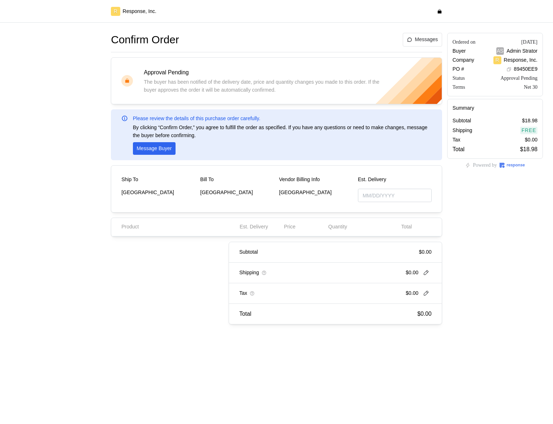
type input "[DATE]"
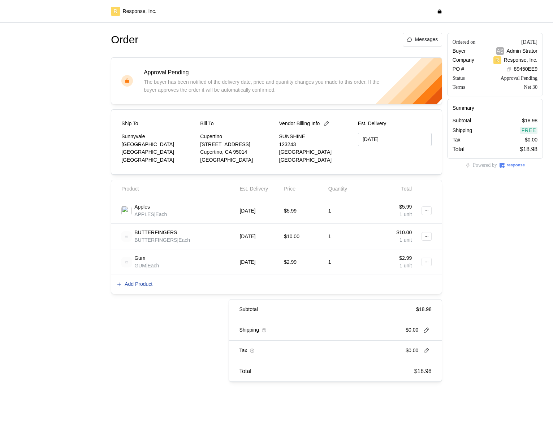
click at [142, 283] on p "Add Product" at bounding box center [139, 285] width 28 height 8
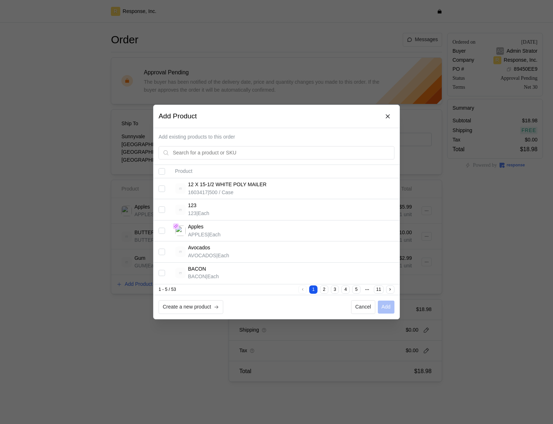
click at [118, 224] on div at bounding box center [276, 212] width 553 height 424
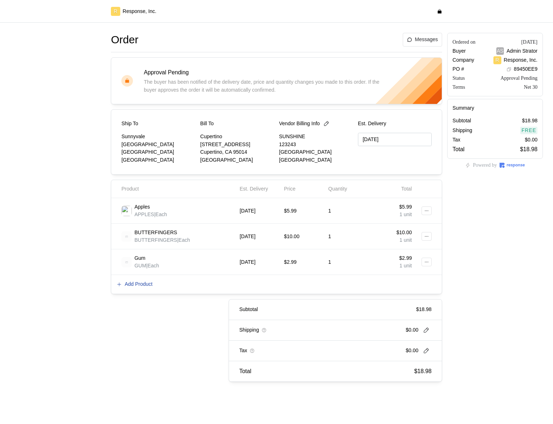
click at [143, 282] on p "Add Product" at bounding box center [139, 285] width 28 height 8
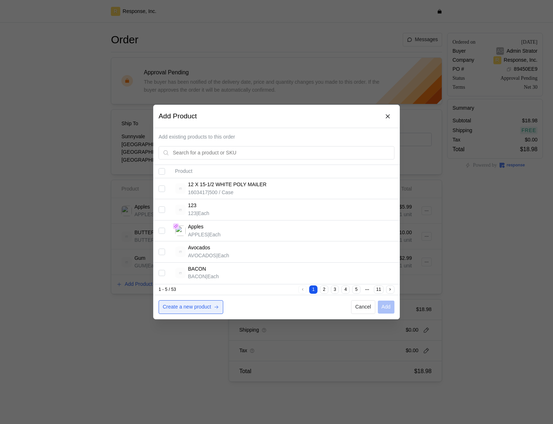
click at [196, 307] on p "Create a new product" at bounding box center [187, 307] width 48 height 8
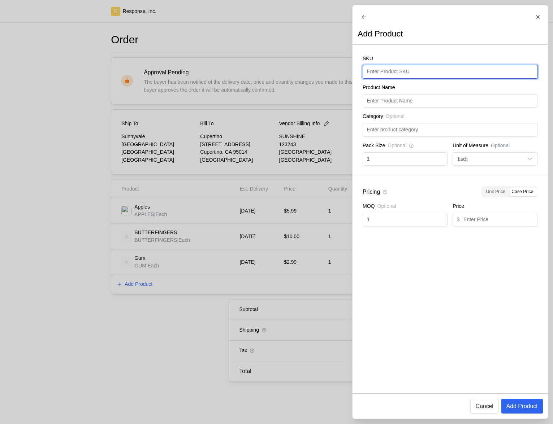
click at [392, 75] on input "text" at bounding box center [449, 71] width 167 height 13
type input "Limes"
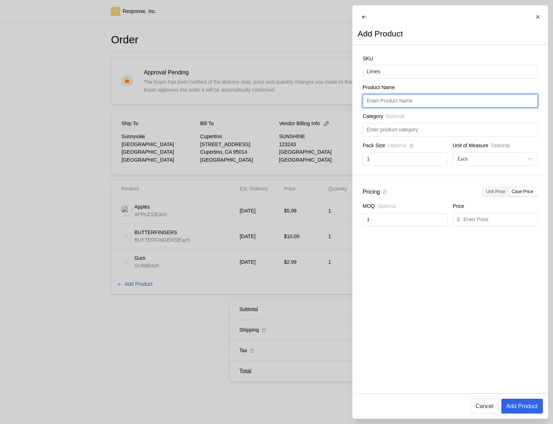
click at [404, 103] on input "text" at bounding box center [449, 101] width 167 height 13
click at [213, 244] on div at bounding box center [276, 212] width 553 height 424
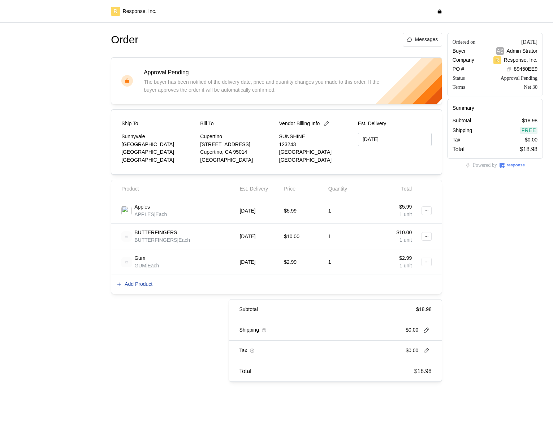
click at [142, 283] on p "Add Product" at bounding box center [139, 285] width 28 height 8
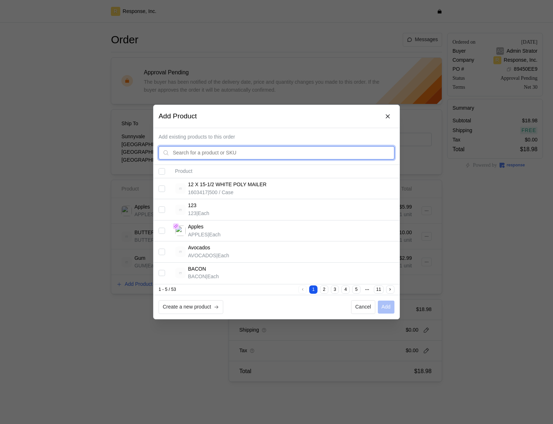
click at [261, 155] on input "text" at bounding box center [281, 153] width 217 height 13
paste input "Limes"
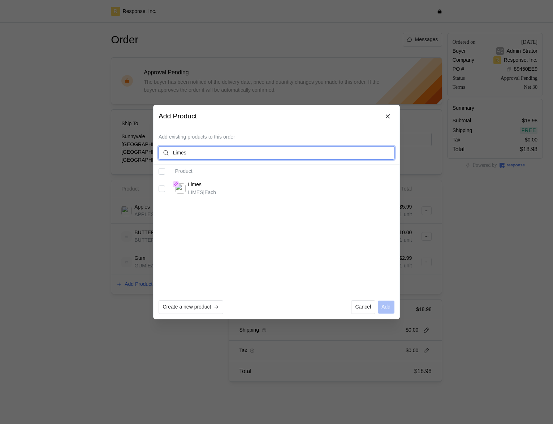
type input "Limes"
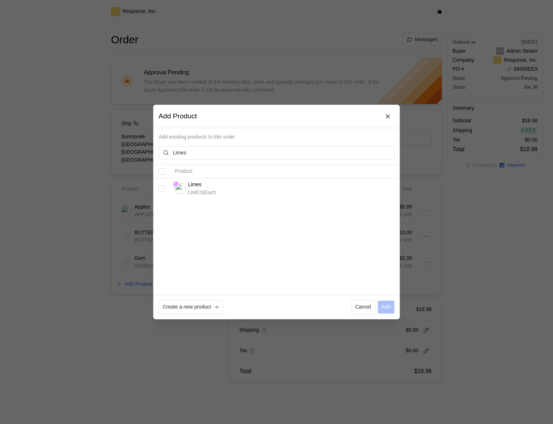
click at [73, 267] on div at bounding box center [276, 212] width 553 height 424
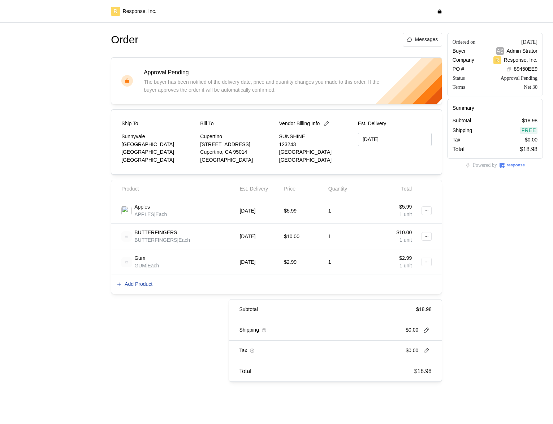
click at [139, 281] on p "Add Product" at bounding box center [139, 285] width 28 height 8
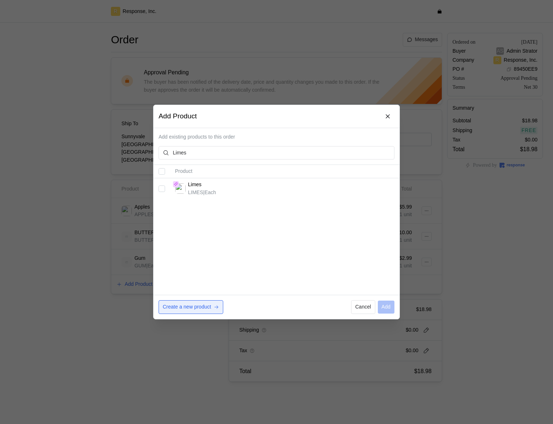
click at [205, 303] on button "Create a new product" at bounding box center [191, 307] width 65 height 14
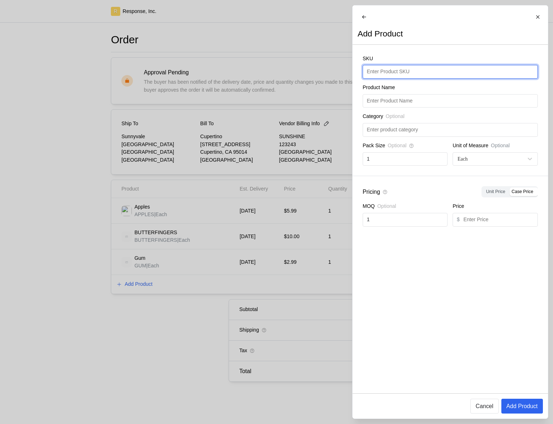
click at [412, 75] on input "text" at bounding box center [449, 71] width 167 height 13
type input "Limes"
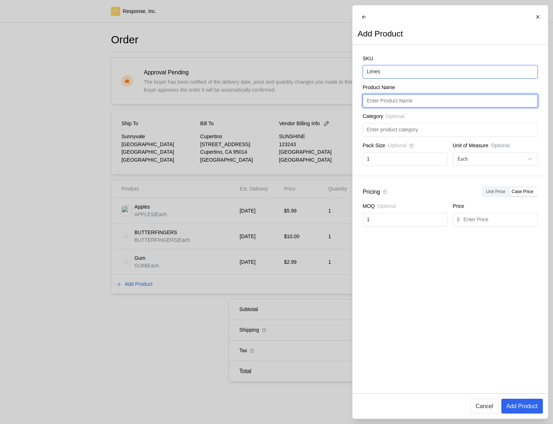
paste input "Limes"
type input "Limes"
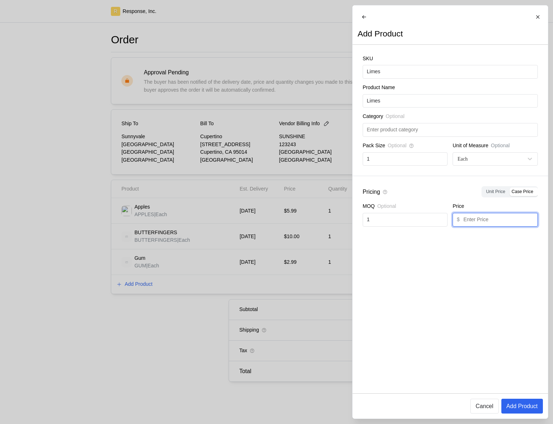
click at [478, 222] on input "text" at bounding box center [498, 219] width 70 height 13
type input "2"
click at [524, 407] on p "Add Product" at bounding box center [521, 406] width 31 height 9
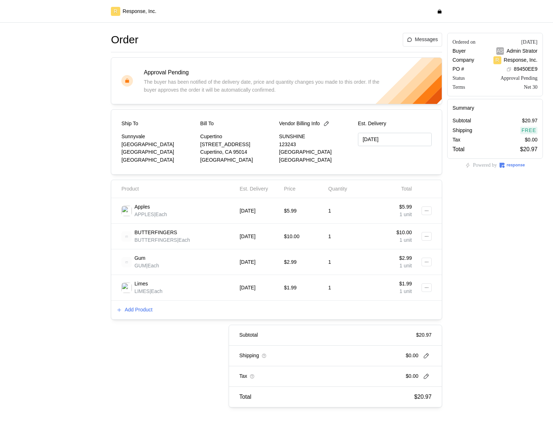
click at [420, 258] on div at bounding box center [424, 262] width 15 height 15
click at [426, 261] on icon at bounding box center [426, 262] width 5 height 5
click at [416, 293] on p "Delete" at bounding box center [403, 290] width 46 height 8
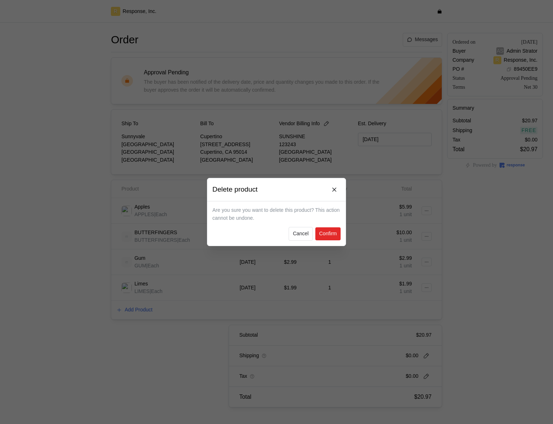
click at [334, 234] on p "Confirm" at bounding box center [328, 234] width 18 height 8
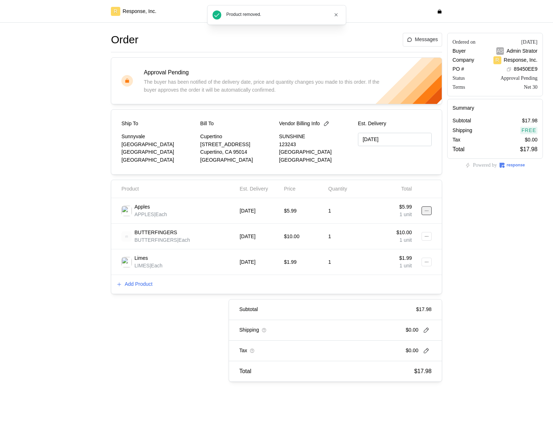
click at [425, 212] on icon at bounding box center [426, 210] width 5 height 5
click at [403, 239] on p "Delete" at bounding box center [403, 239] width 46 height 8
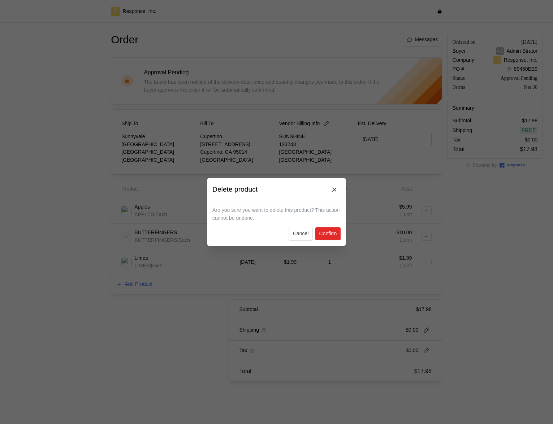
click at [332, 233] on p "Confirm" at bounding box center [328, 234] width 18 height 8
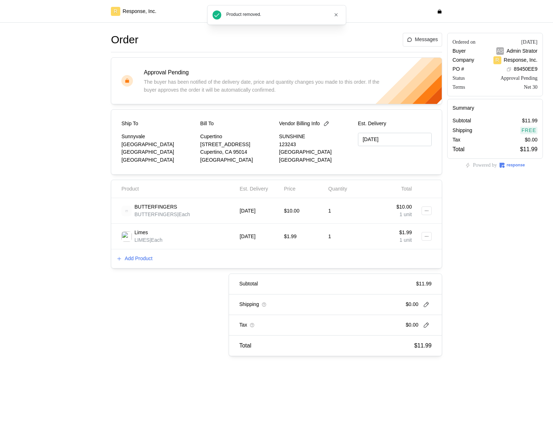
click at [304, 213] on div "$10.00" at bounding box center [303, 210] width 39 height 15
click at [329, 127] on icon at bounding box center [326, 124] width 6 height 6
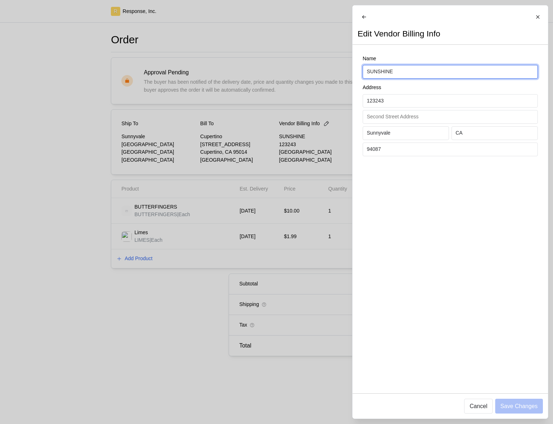
click at [399, 77] on input "SUNSHINE" at bounding box center [449, 71] width 167 height 13
type input "SUNSHINE ROSE"
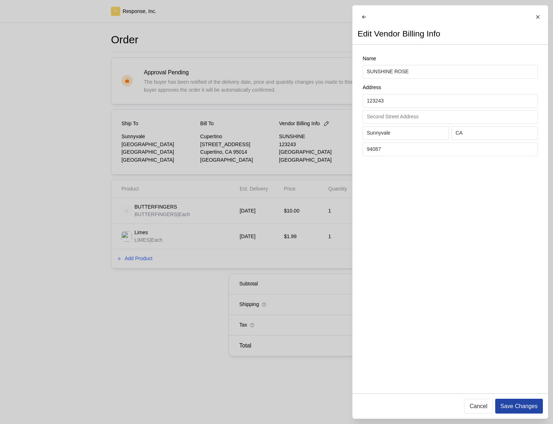
click at [522, 410] on p "Save Changes" at bounding box center [518, 406] width 37 height 9
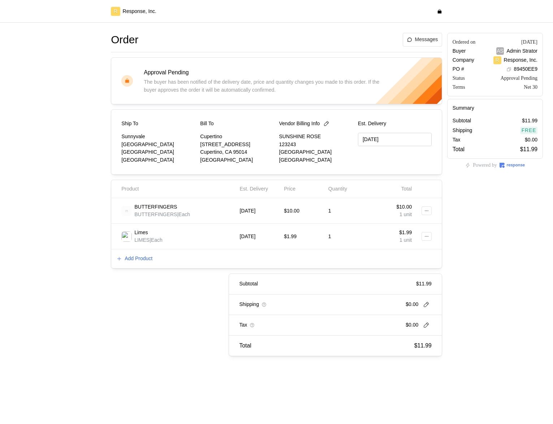
click at [479, 233] on div "Ordered on [DATE] Buyer AS Admin Strator Company R Response, Inc. PO # 89450EE9…" at bounding box center [494, 194] width 101 height 329
click at [427, 212] on icon at bounding box center [426, 210] width 5 height 5
click at [407, 227] on p "Edit" at bounding box center [403, 226] width 46 height 8
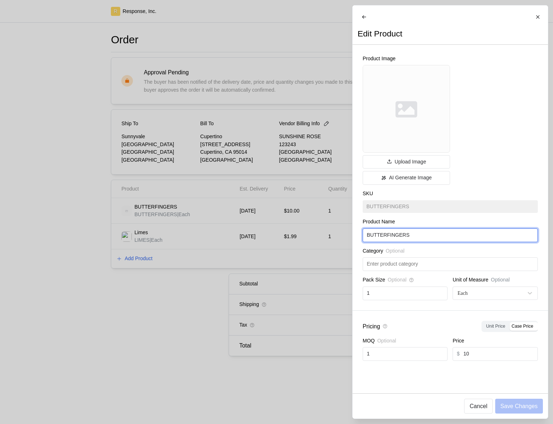
click at [432, 239] on input "BUTTERFINGERS" at bounding box center [449, 235] width 167 height 13
click at [239, 272] on div at bounding box center [276, 212] width 553 height 424
